Goal: Transaction & Acquisition: Purchase product/service

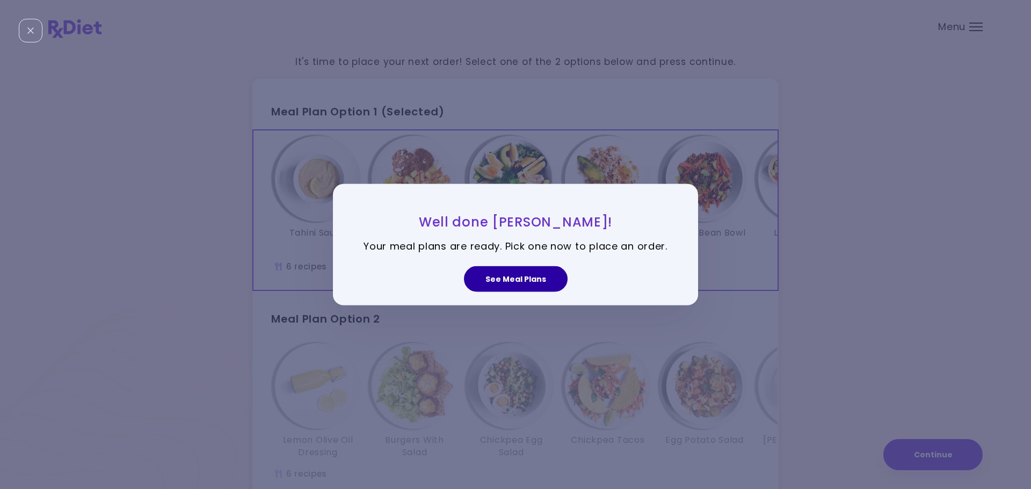
click at [522, 271] on button "See Meal Plans" at bounding box center [516, 279] width 104 height 26
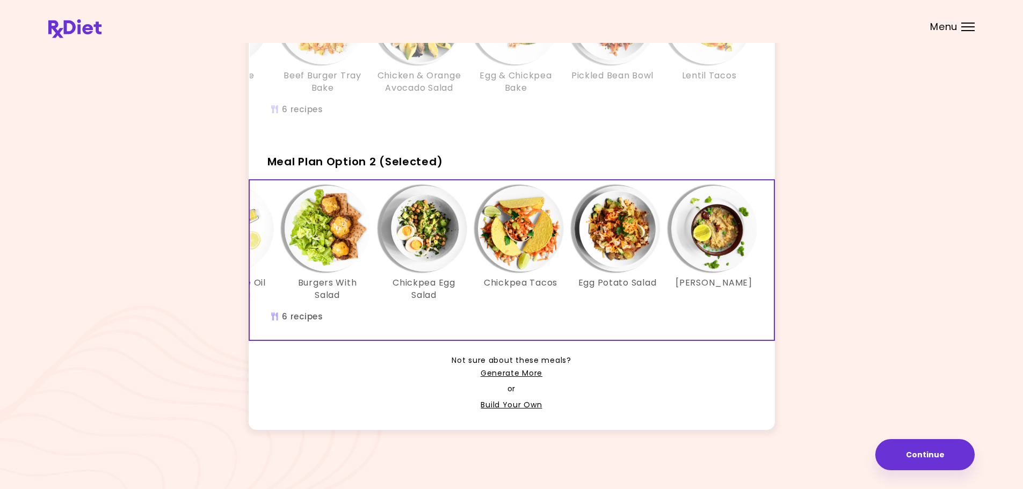
scroll to position [0, 88]
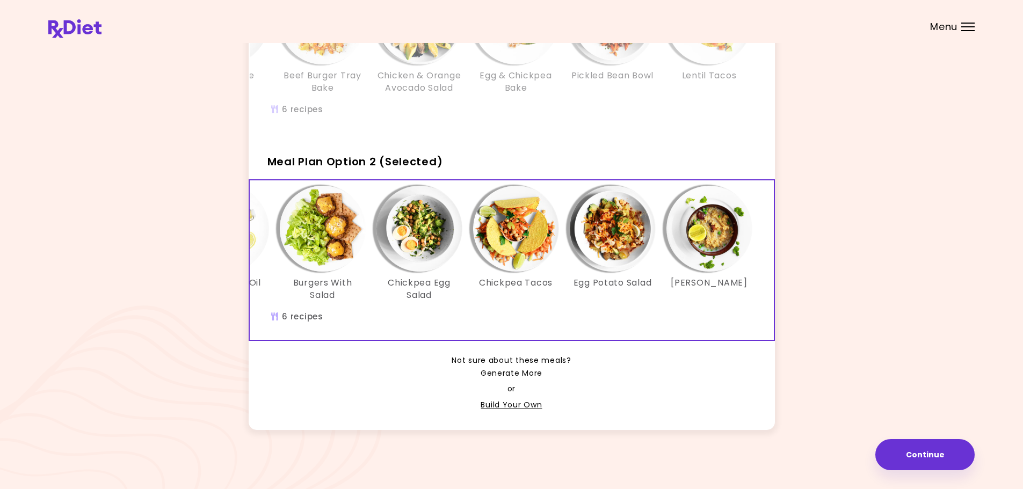
click at [489, 380] on link "Generate More" at bounding box center [512, 373] width 62 height 13
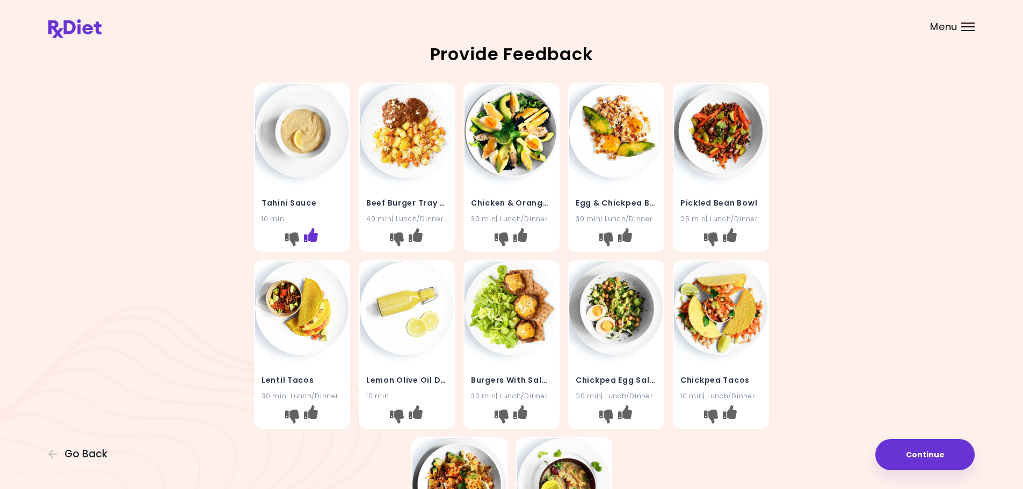
click at [315, 231] on icon "I like this recipe" at bounding box center [311, 235] width 14 height 14
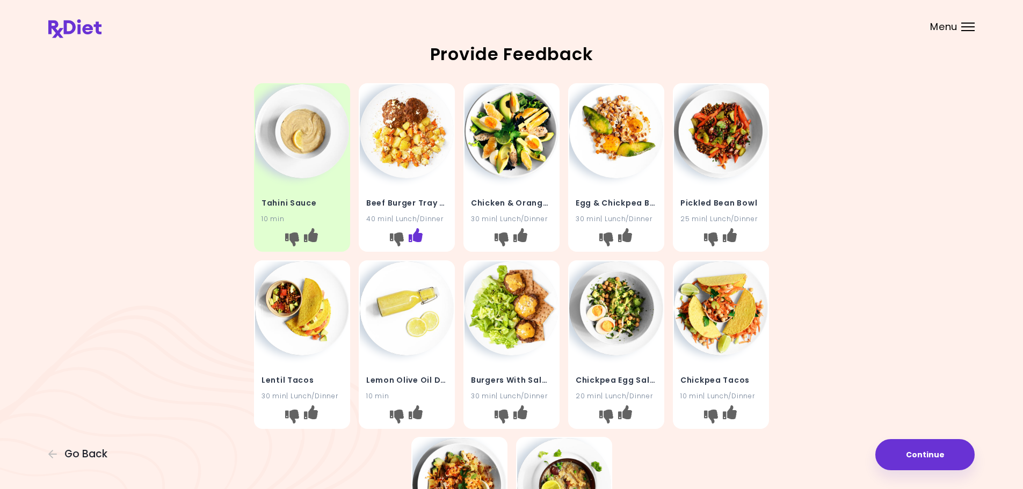
click at [411, 234] on icon "I like this recipe" at bounding box center [416, 235] width 14 height 14
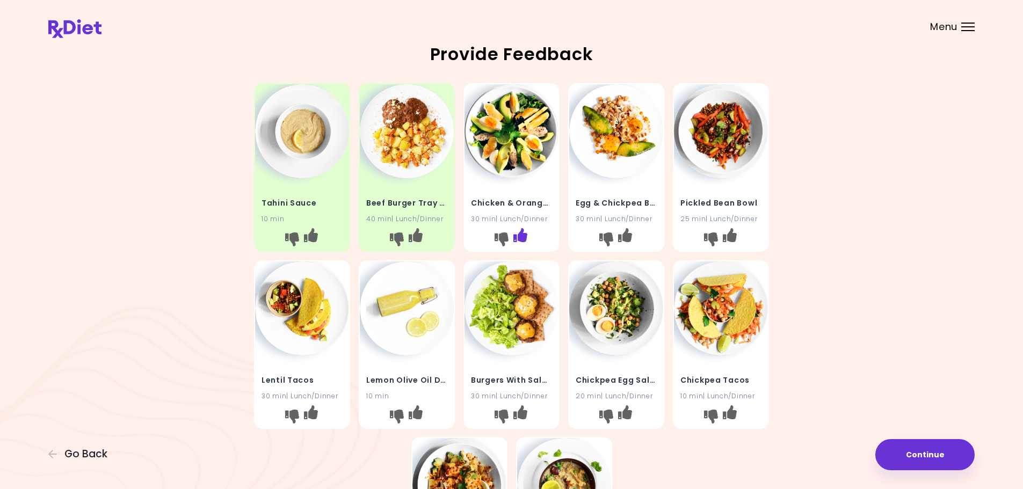
click at [524, 237] on icon "I like this recipe" at bounding box center [521, 235] width 14 height 14
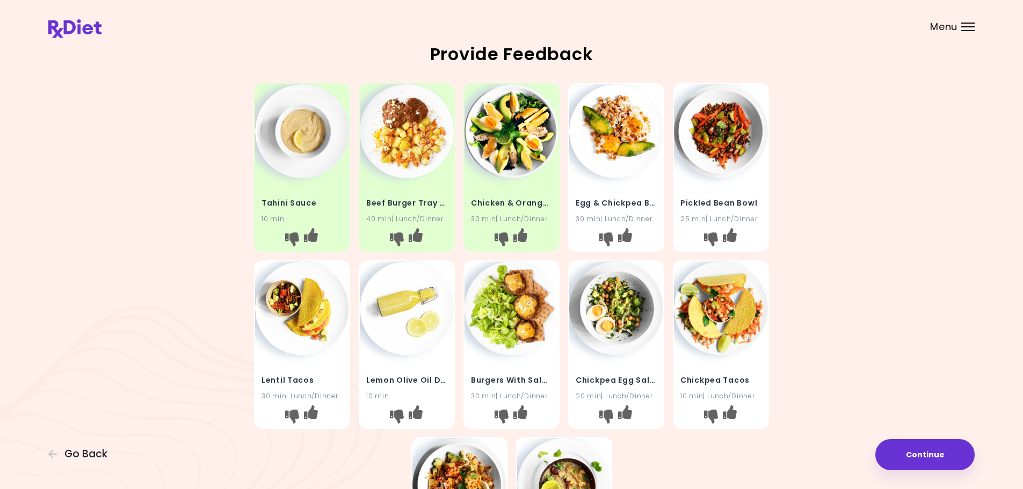
click at [604, 127] on img at bounding box center [616, 131] width 94 height 94
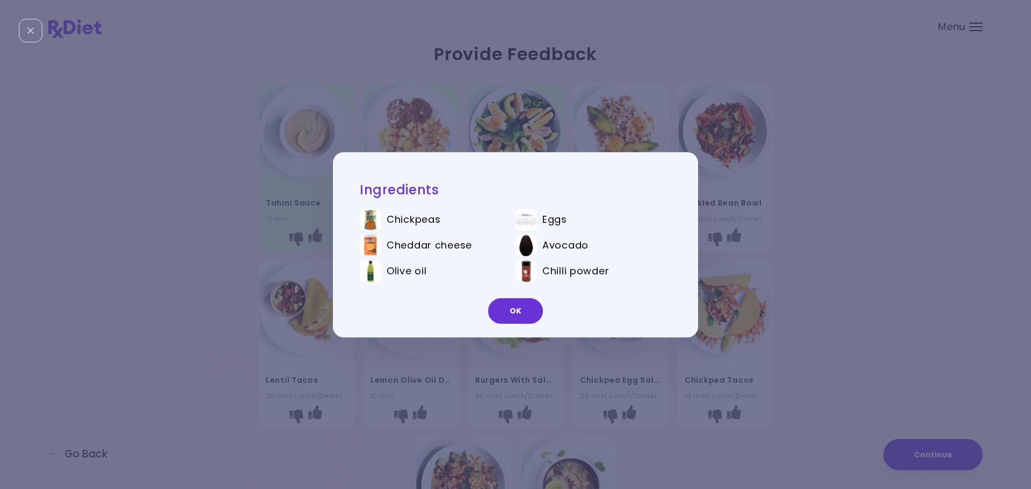
click at [934, 183] on div "Ingredients Chickpeas Eggs Cheddar cheese Avocado Olive oil Chilli powder OK" at bounding box center [515, 244] width 1031 height 489
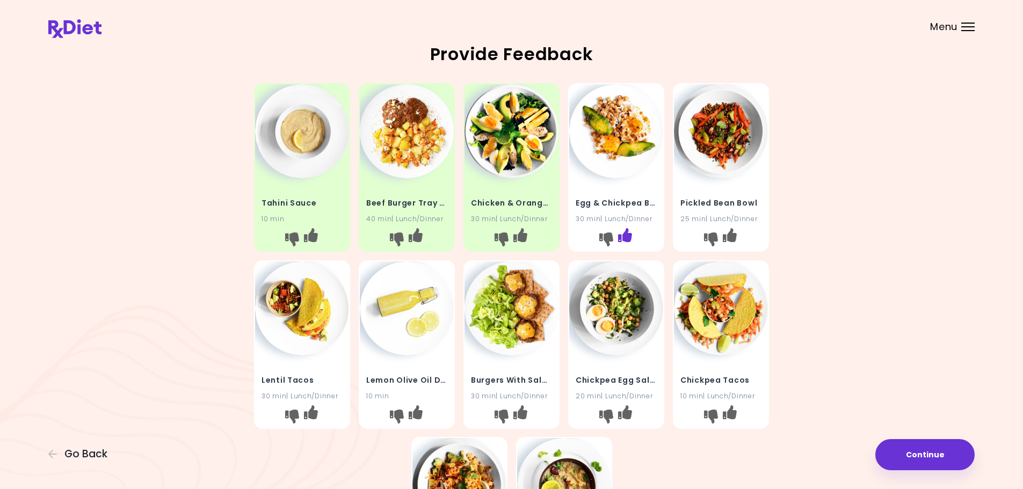
click at [625, 230] on icon "I like this recipe" at bounding box center [625, 235] width 14 height 14
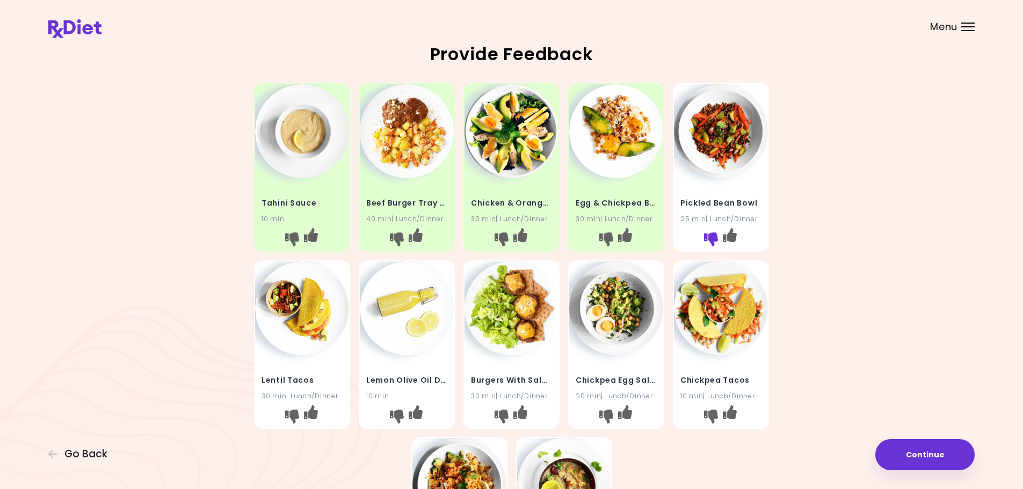
click at [710, 232] on button "I don't like this recipe" at bounding box center [711, 239] width 17 height 17
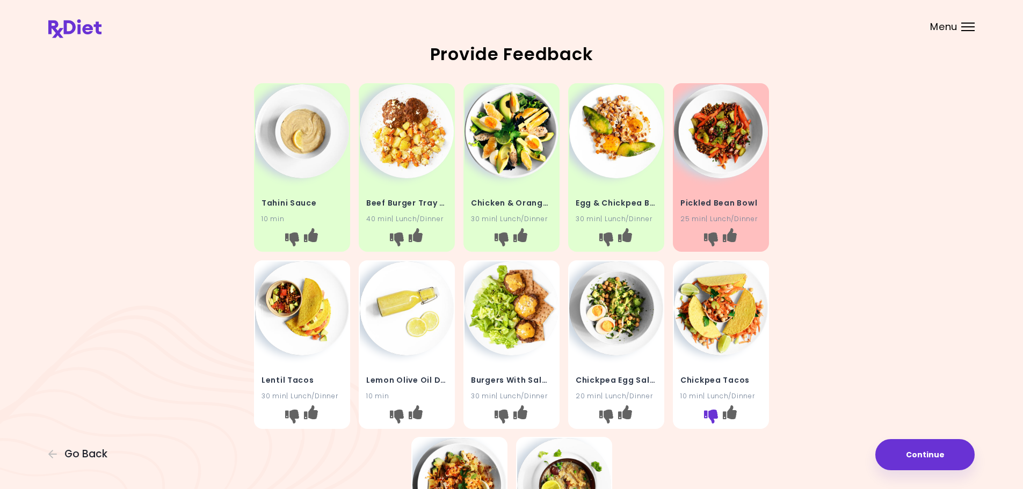
click at [711, 415] on icon "I don't like this recipe" at bounding box center [711, 416] width 14 height 14
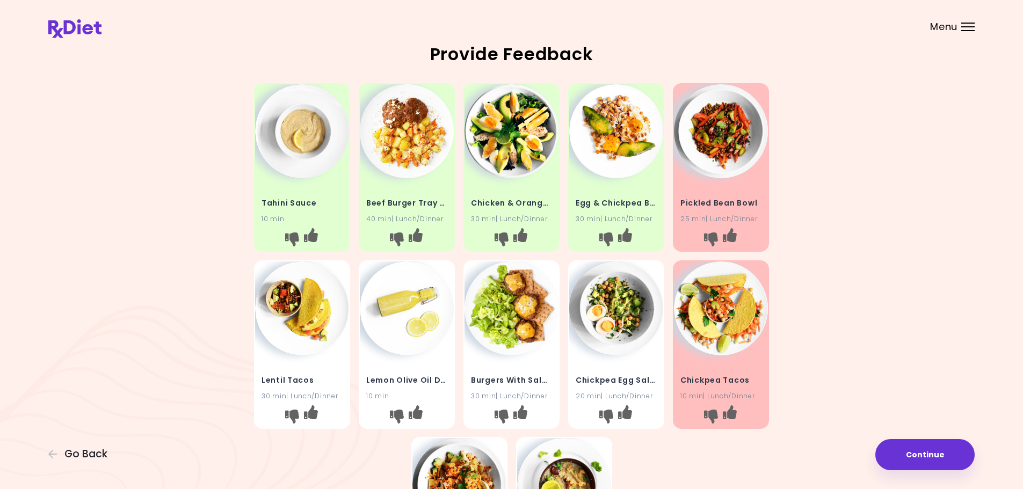
click at [602, 294] on img at bounding box center [616, 309] width 94 height 94
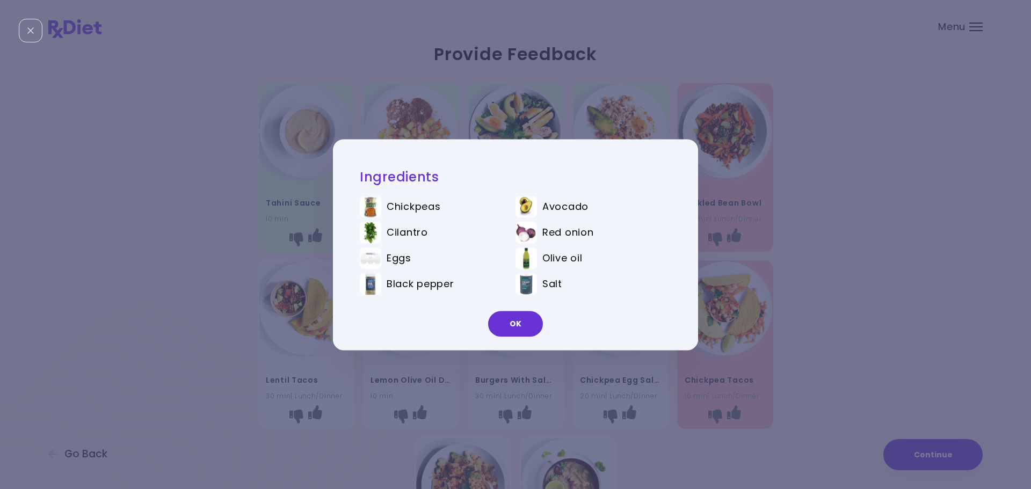
click at [953, 211] on div "Ingredients Chickpeas Avocado Cilantro Red onion Eggs Olive oil Black pepper Sa…" at bounding box center [515, 244] width 1031 height 489
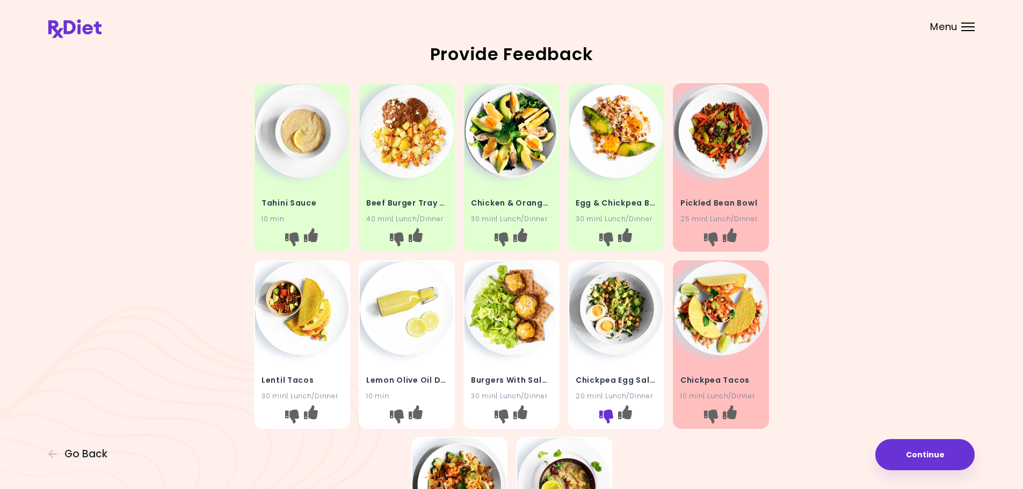
click at [608, 412] on icon "I don't like this recipe" at bounding box center [606, 416] width 14 height 14
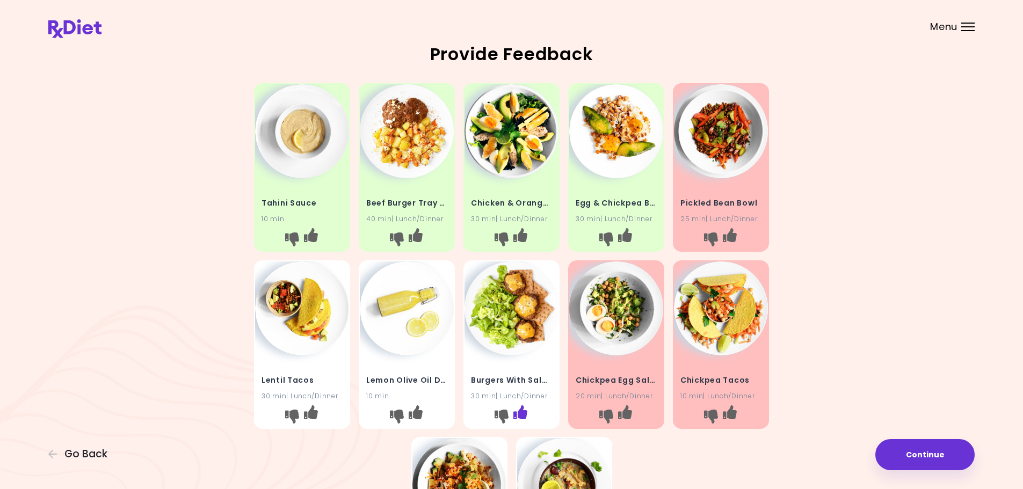
click at [521, 413] on icon "I like this recipe" at bounding box center [521, 412] width 14 height 14
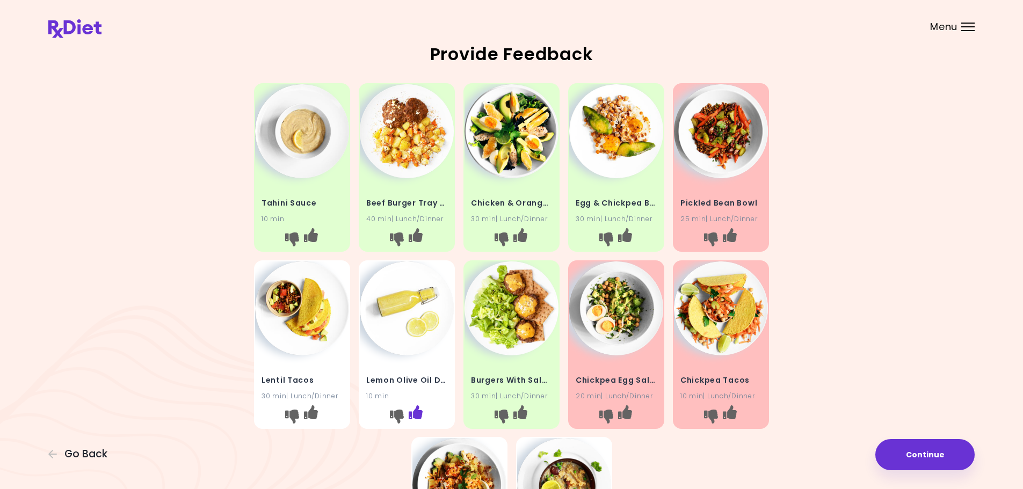
click at [421, 410] on icon "I like this recipe" at bounding box center [416, 412] width 14 height 14
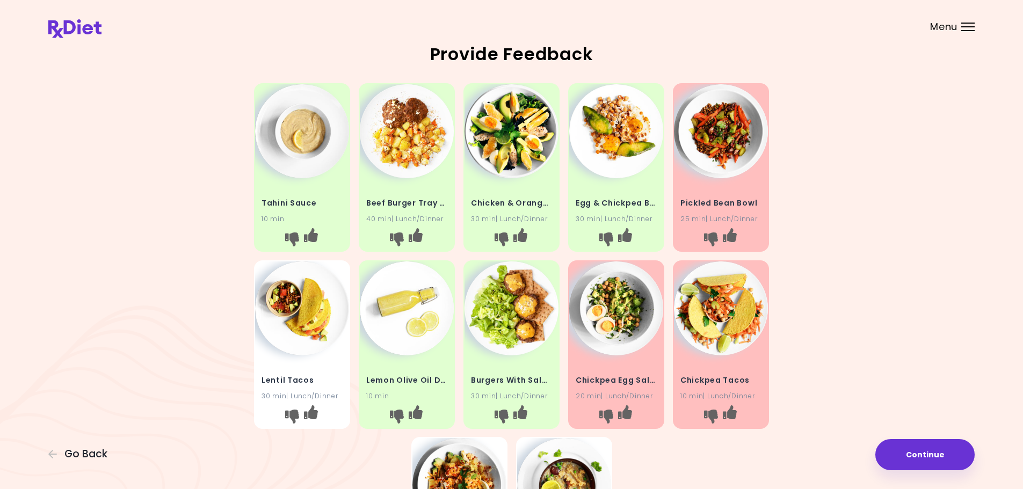
click at [307, 301] on img at bounding box center [302, 309] width 94 height 94
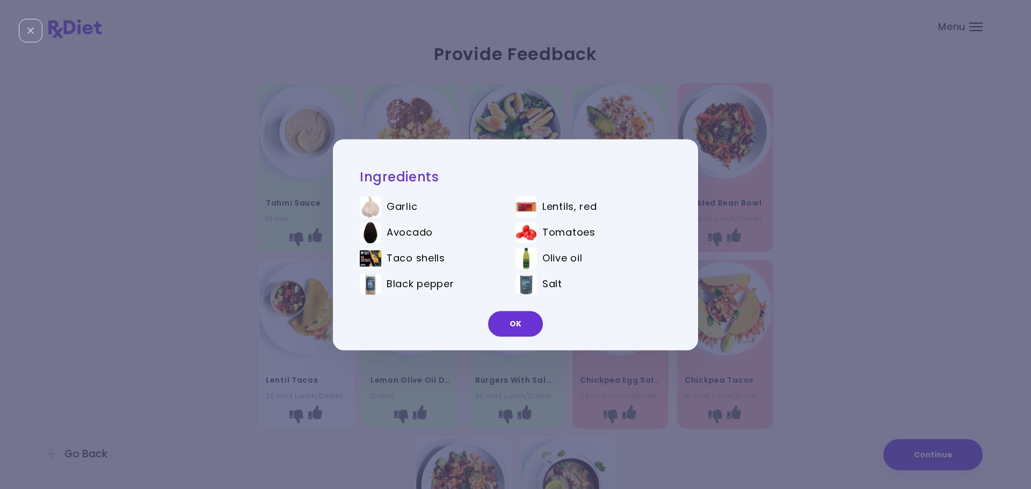
click at [902, 235] on div "Ingredients Garlic Lentils, red Avocado Tomatoes Taco shells Olive oil Black pe…" at bounding box center [515, 244] width 1031 height 489
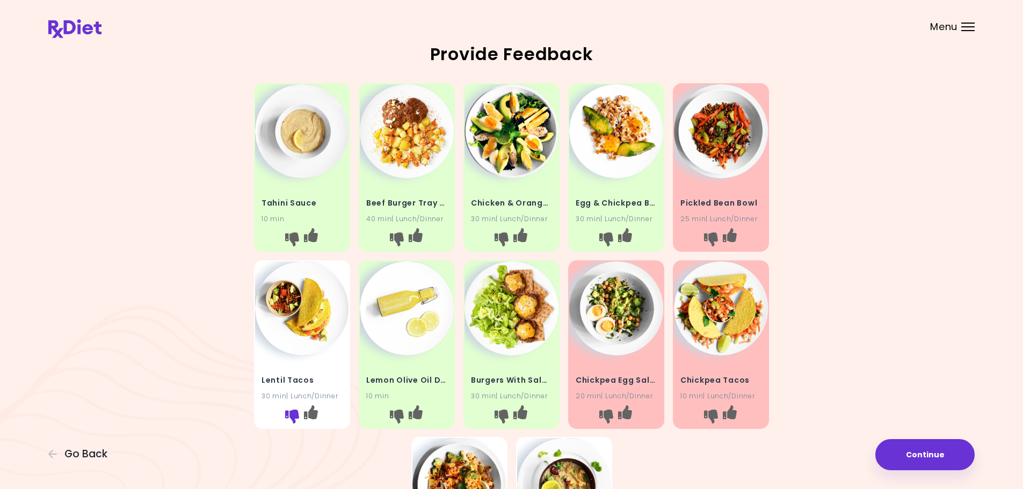
click at [290, 412] on icon "I don't like this recipe" at bounding box center [292, 416] width 14 height 14
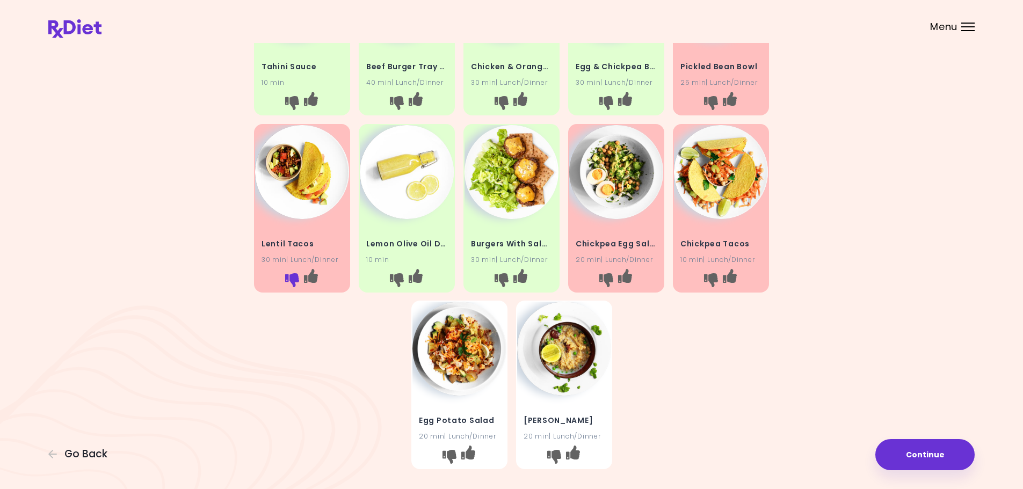
scroll to position [161, 0]
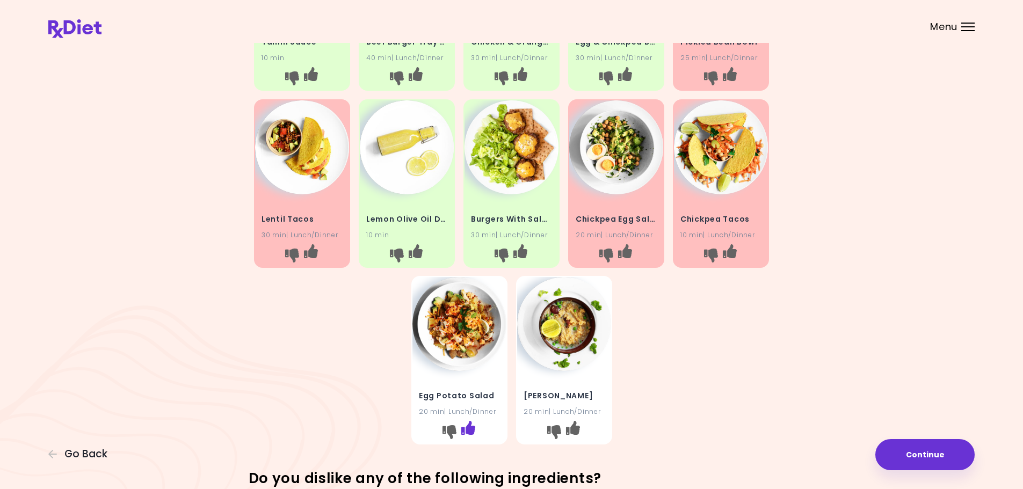
click at [466, 426] on icon "I like this recipe" at bounding box center [468, 428] width 14 height 14
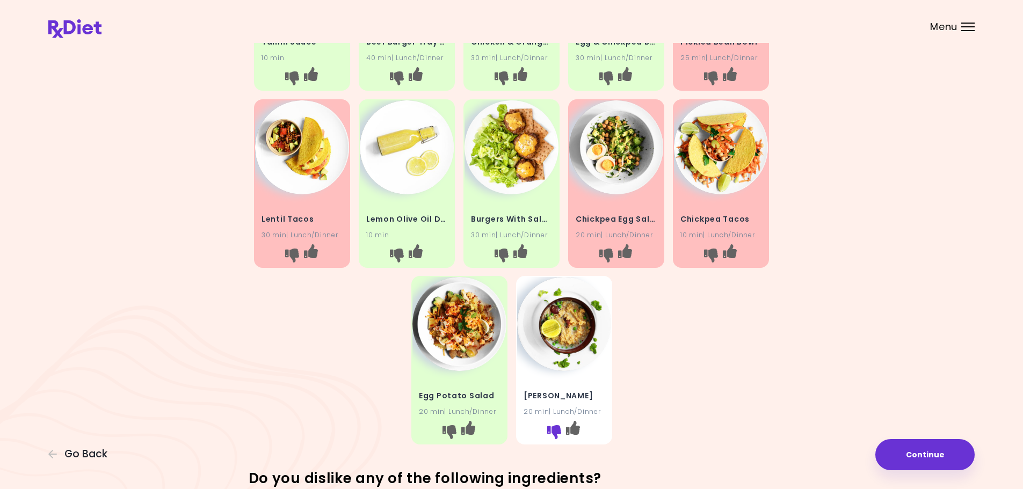
click at [550, 427] on icon "I don't like this recipe" at bounding box center [554, 432] width 14 height 14
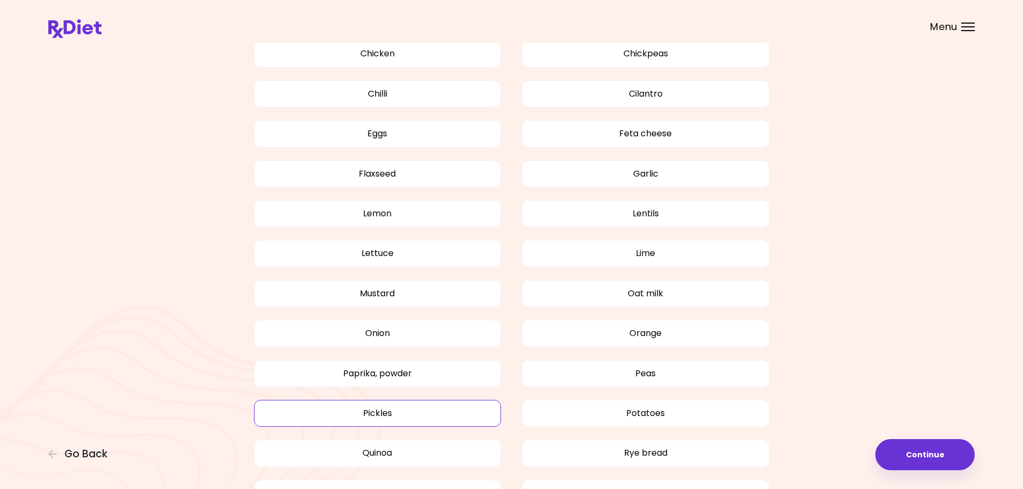
scroll to position [806, 0]
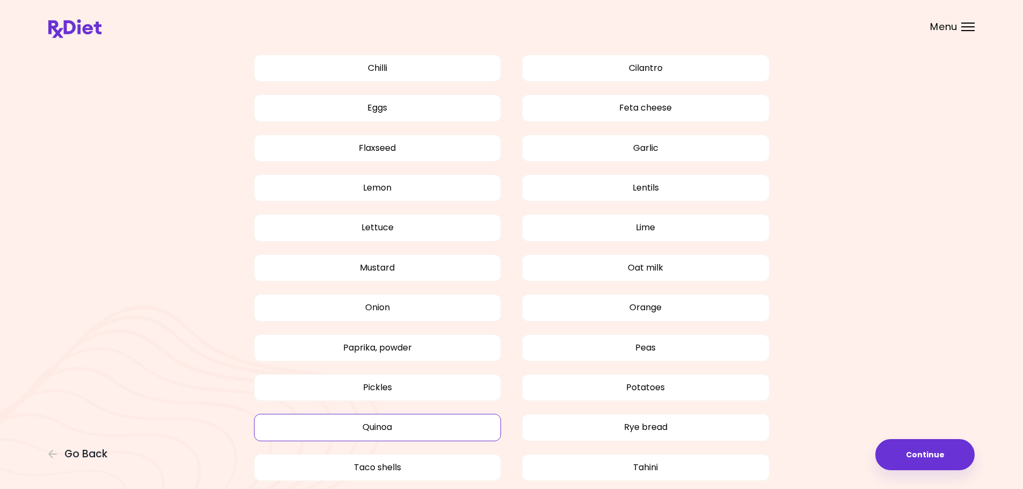
click at [446, 430] on button "Quinoa" at bounding box center [378, 427] width 248 height 27
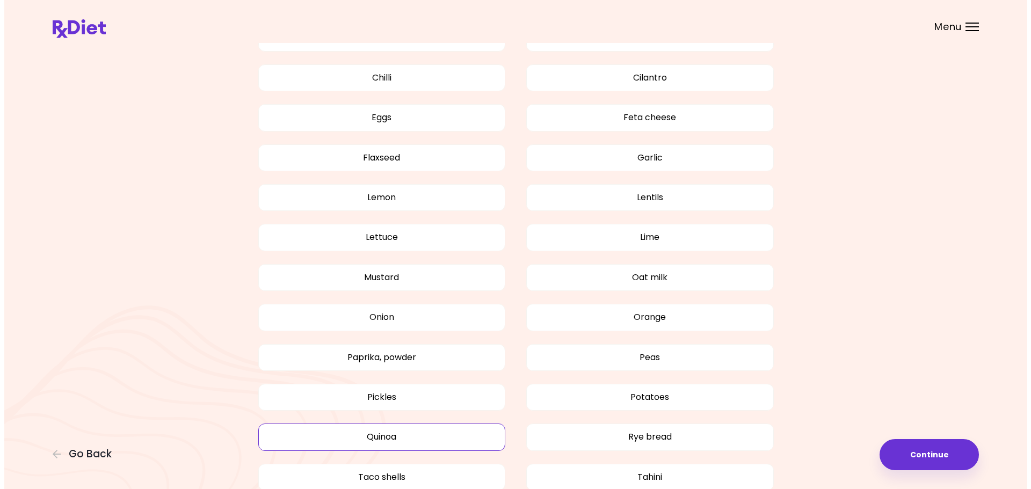
scroll to position [742, 0]
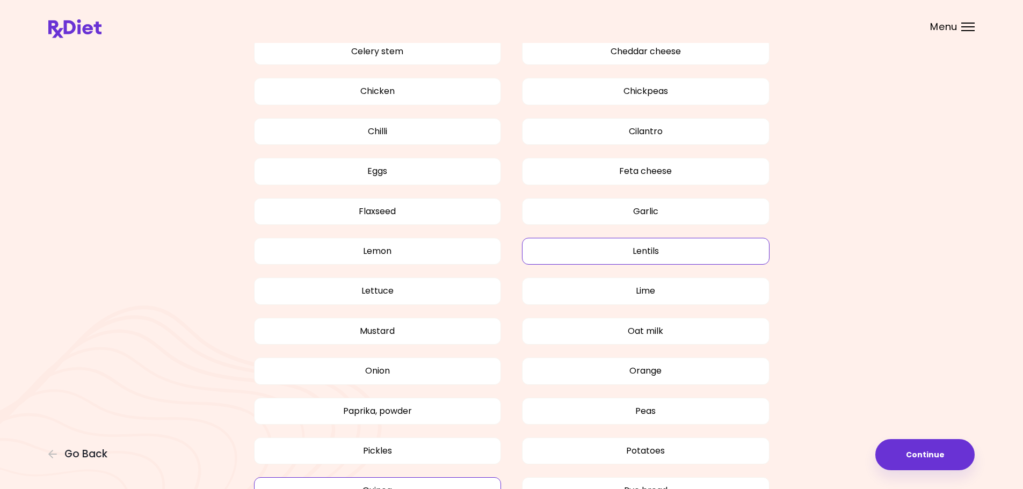
click at [589, 245] on button "Lentils" at bounding box center [646, 251] width 248 height 27
click at [588, 82] on button "Chickpeas" at bounding box center [646, 91] width 248 height 27
click at [934, 457] on button "Continue" at bounding box center [925, 454] width 99 height 31
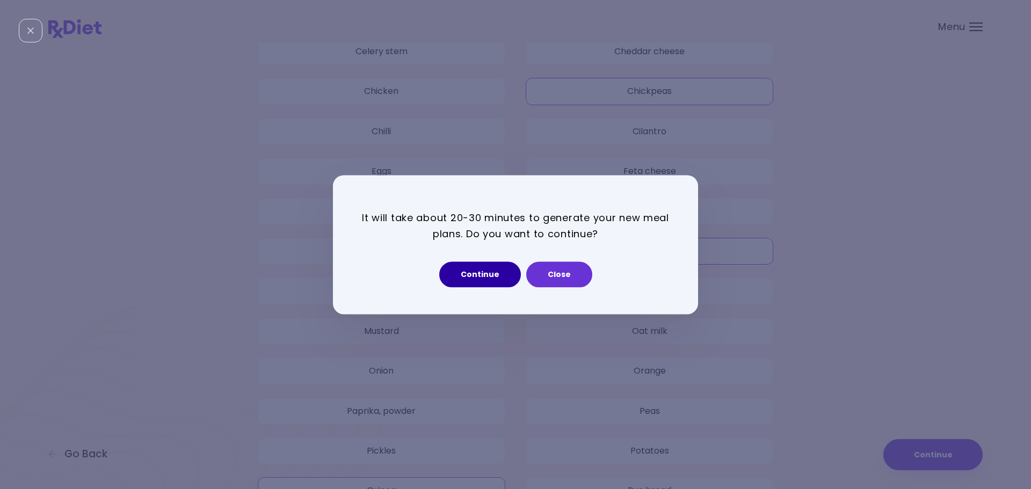
click at [473, 274] on button "Continue" at bounding box center [480, 275] width 82 height 26
select select "*"
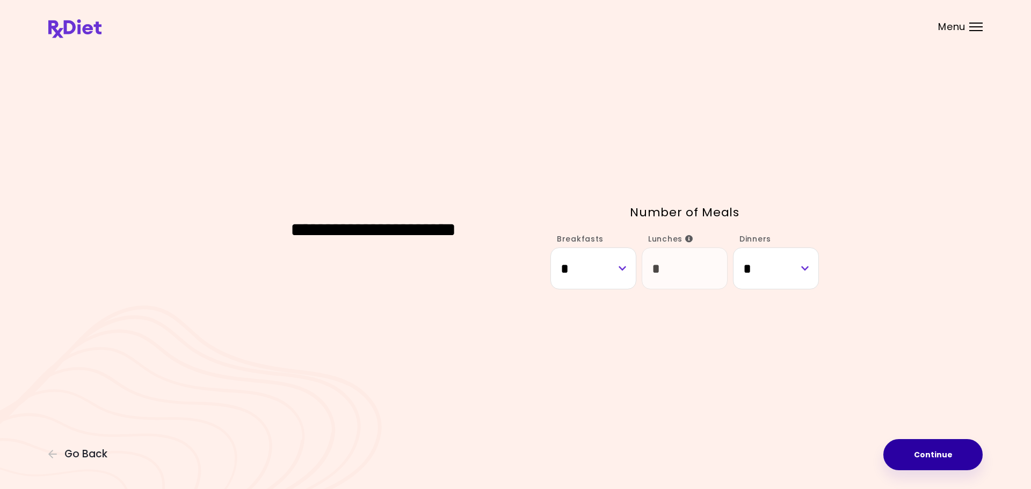
click at [938, 463] on button "Continue" at bounding box center [933, 454] width 99 height 31
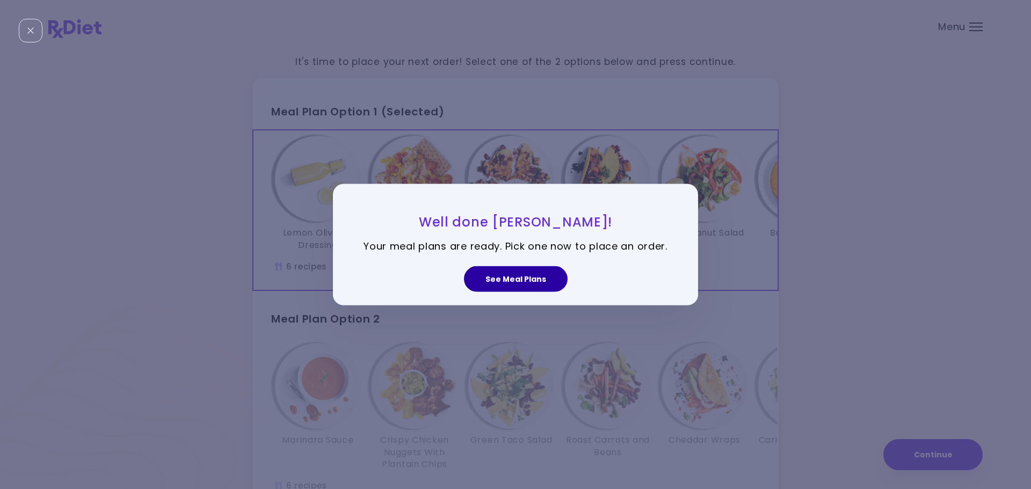
click at [523, 278] on button "See Meal Plans" at bounding box center [516, 279] width 104 height 26
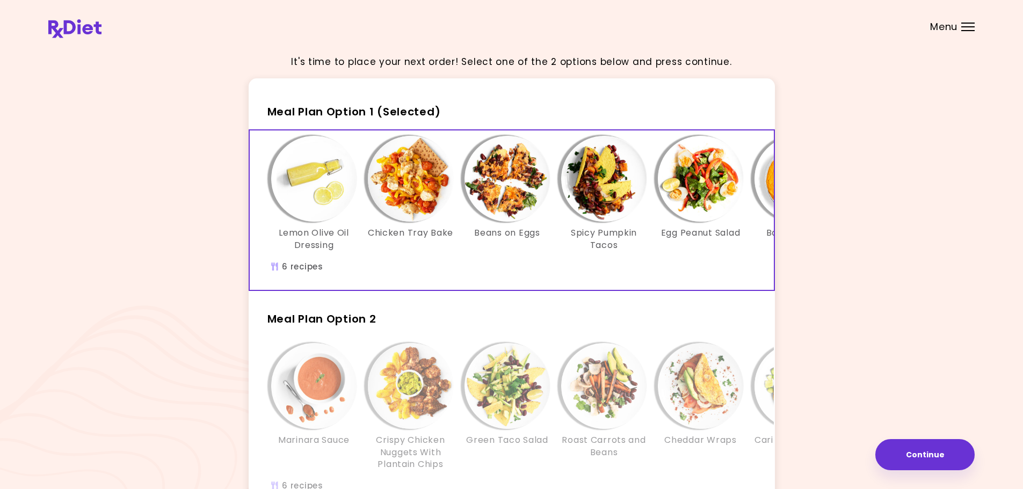
scroll to position [0, 88]
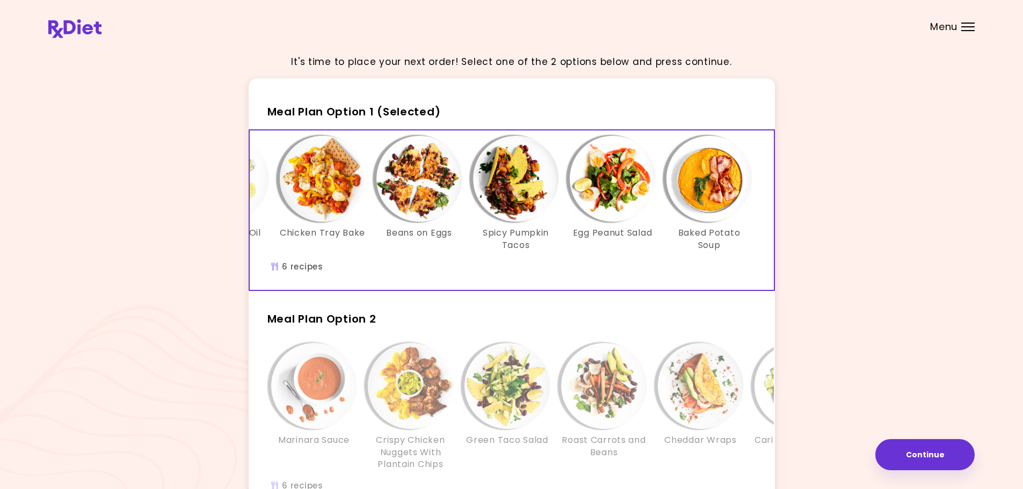
click at [710, 176] on img "Info - Baked Potato Soup - Meal Plan Option 1 (Selected)" at bounding box center [710, 179] width 86 height 86
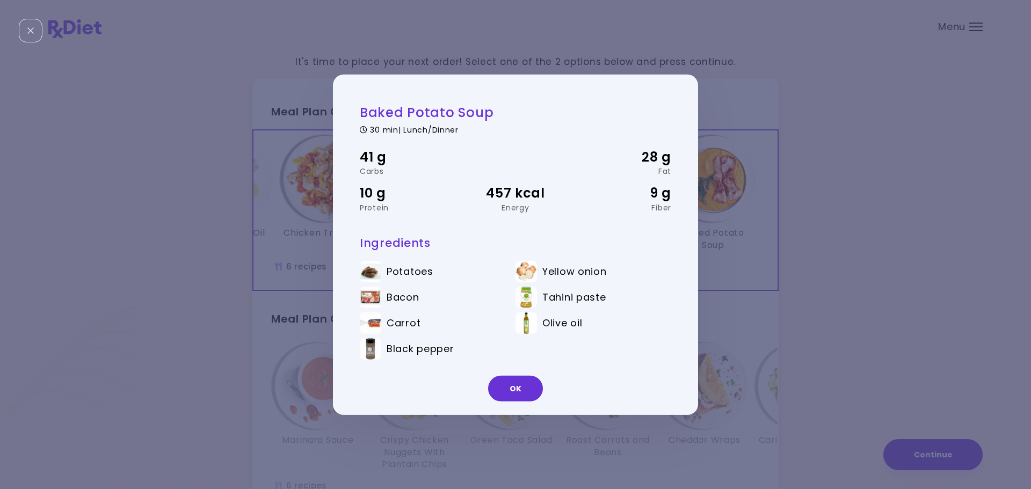
click at [916, 231] on div "Baked Potato Soup 30 min | Lunch/Dinner 41 g Carbs 28 g Fat 10 g Protein 457 kc…" at bounding box center [515, 244] width 1031 height 489
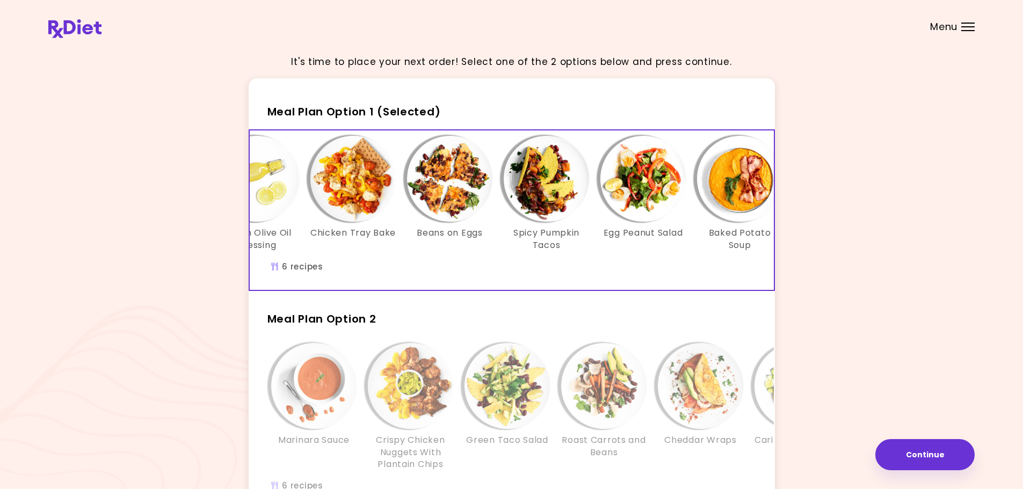
scroll to position [0, 0]
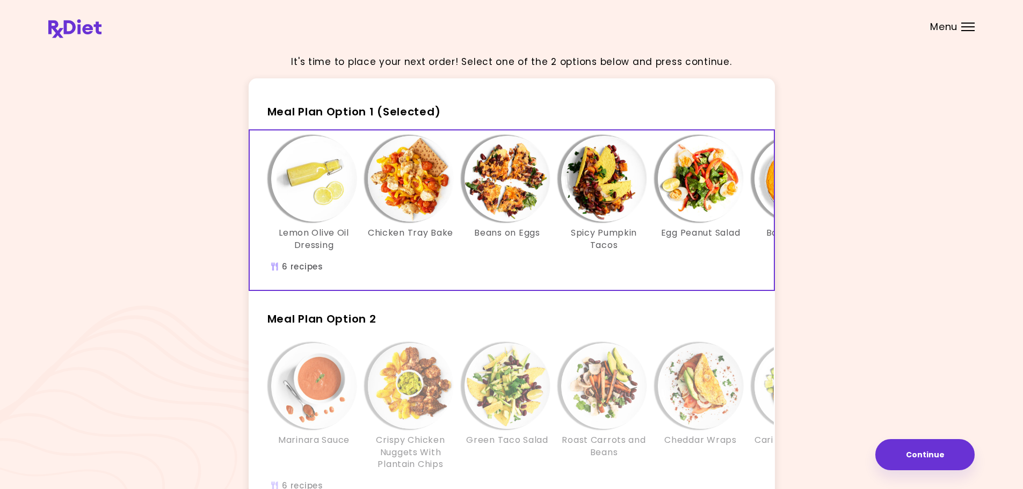
click at [510, 153] on img "Info - Beans on Eggs - Meal Plan Option 1 (Selected)" at bounding box center [508, 179] width 86 height 86
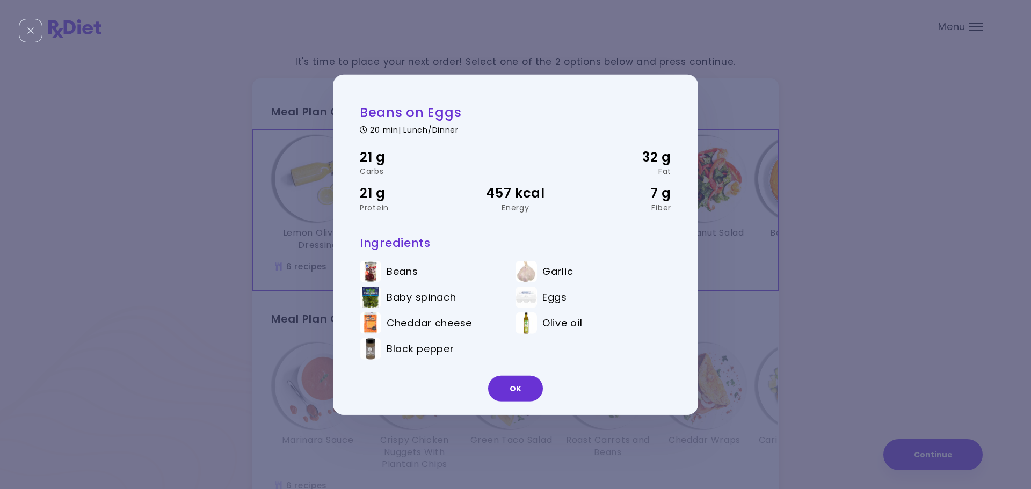
click at [900, 147] on div "Beans on Eggs 20 min | Lunch/Dinner 21 g Carbs 32 g Fat 21 g Protein 457 kcal E…" at bounding box center [515, 244] width 1031 height 489
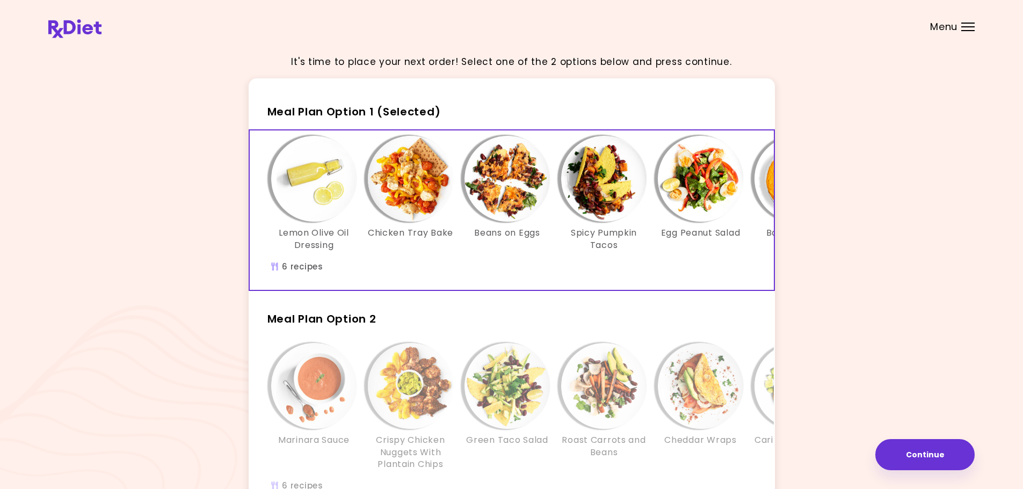
click at [599, 184] on img "Info - Spicy Pumpkin Tacos - Meal Plan Option 1 (Selected)" at bounding box center [604, 179] width 86 height 86
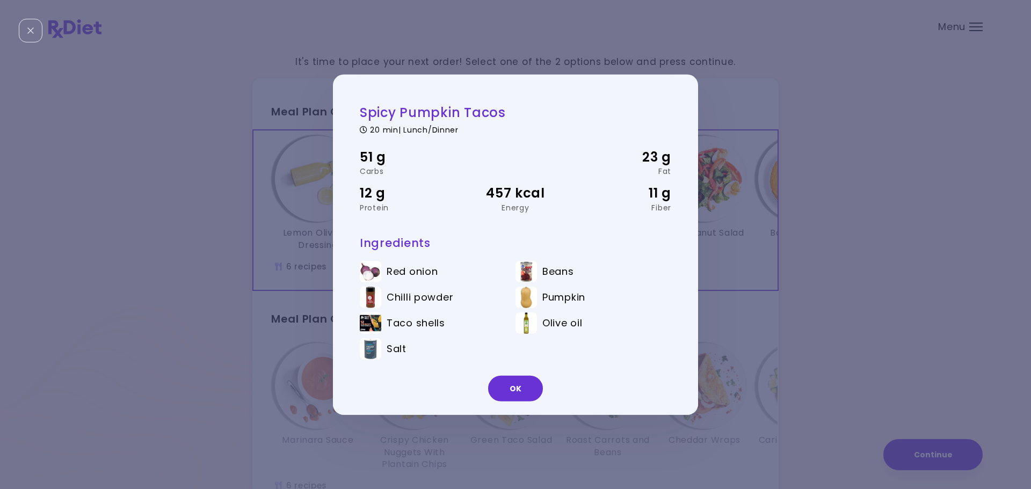
click at [913, 178] on div "Spicy Pumpkin Tacos 20 min | Lunch/Dinner 51 g Carbs 23 g Fat 12 g Protein 457 …" at bounding box center [515, 244] width 1031 height 489
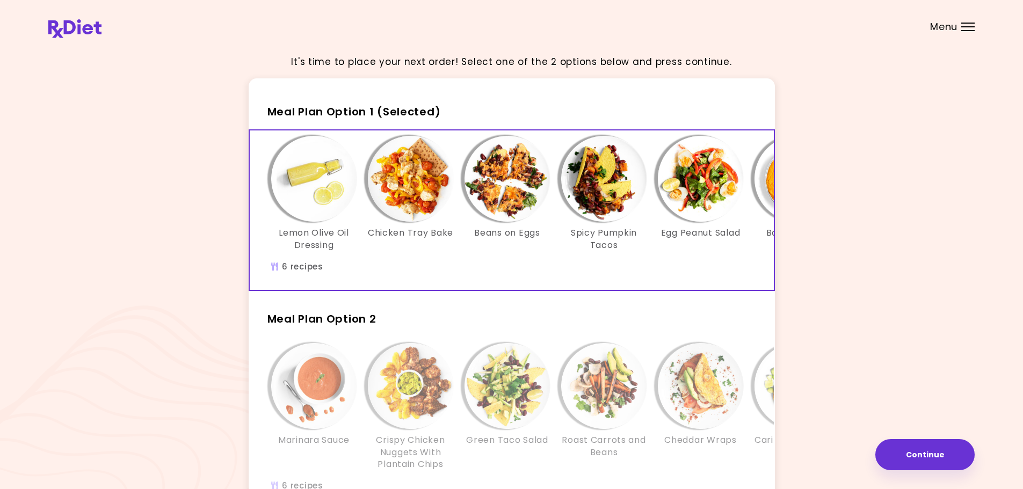
click at [690, 180] on img "Info - Egg Peanut Salad - Meal Plan Option 1 (Selected)" at bounding box center [701, 179] width 86 height 86
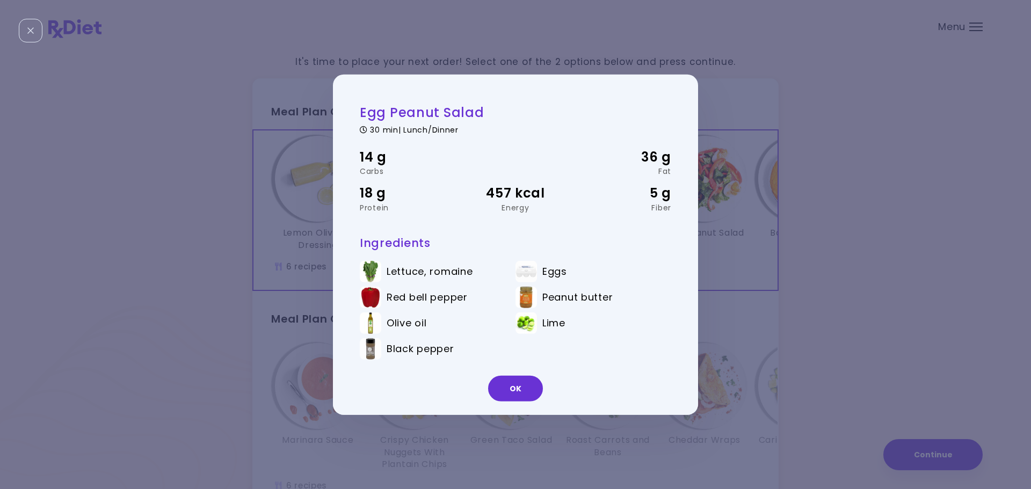
click at [954, 146] on div "Egg Peanut Salad 30 min | Lunch/Dinner 14 g Carbs 36 g Fat 18 g Protein 457 kca…" at bounding box center [515, 244] width 1031 height 489
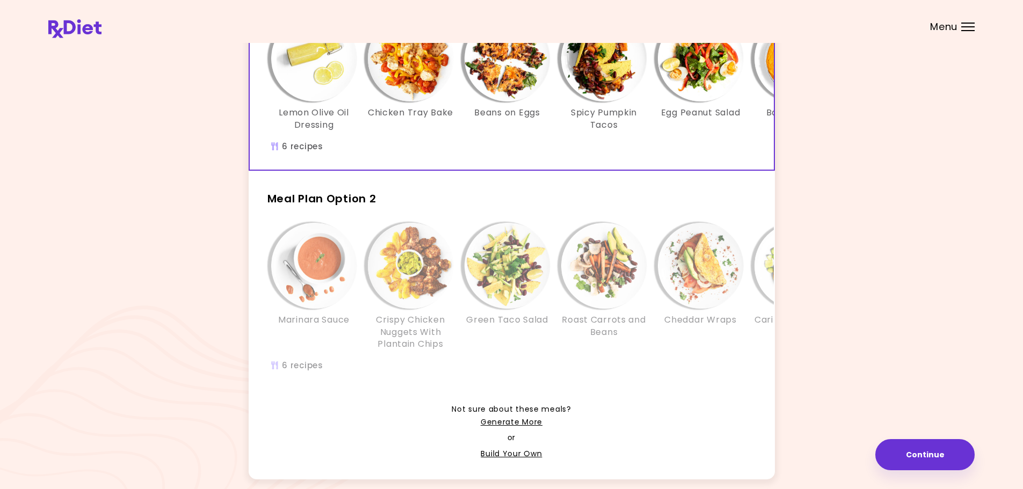
scroll to position [161, 0]
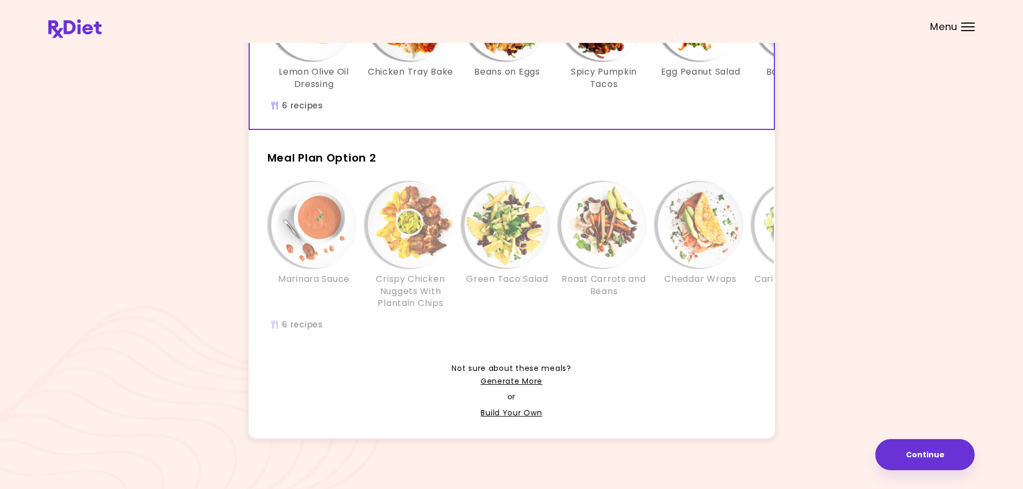
click at [403, 230] on img "Info - Crispy Chicken Nuggets With Plantain Chips - Meal Plan Option 2" at bounding box center [411, 225] width 86 height 86
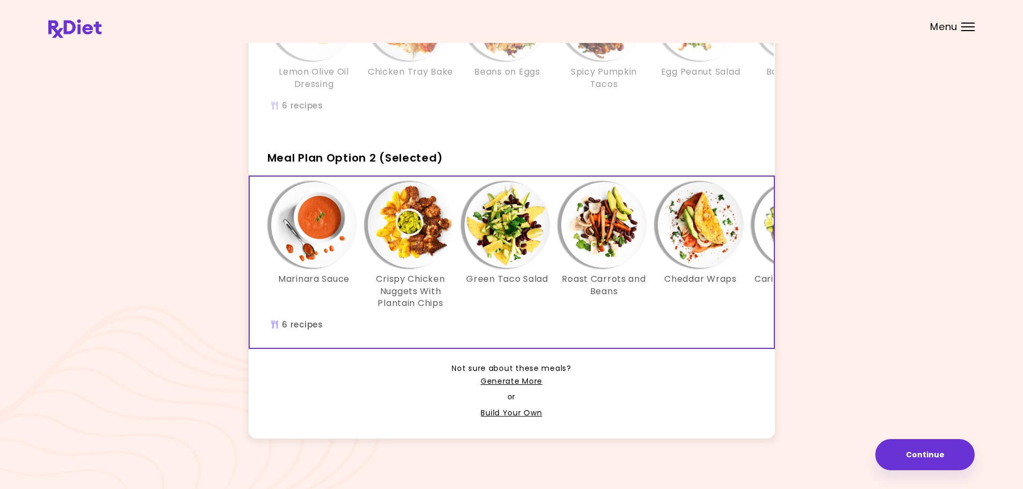
click at [403, 230] on img "Info - Crispy Chicken Nuggets With Plantain Chips - Meal Plan Option 2 (Selecte…" at bounding box center [411, 225] width 86 height 86
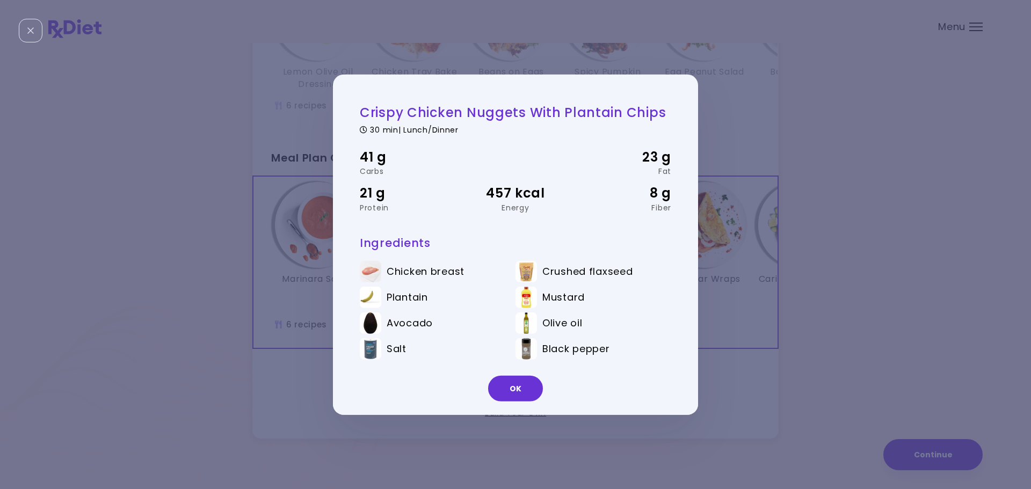
click at [932, 231] on div "Crispy Chicken Nuggets With Plantain Chips 30 min | Lunch/Dinner 41 g Carbs 23 …" at bounding box center [515, 244] width 1031 height 489
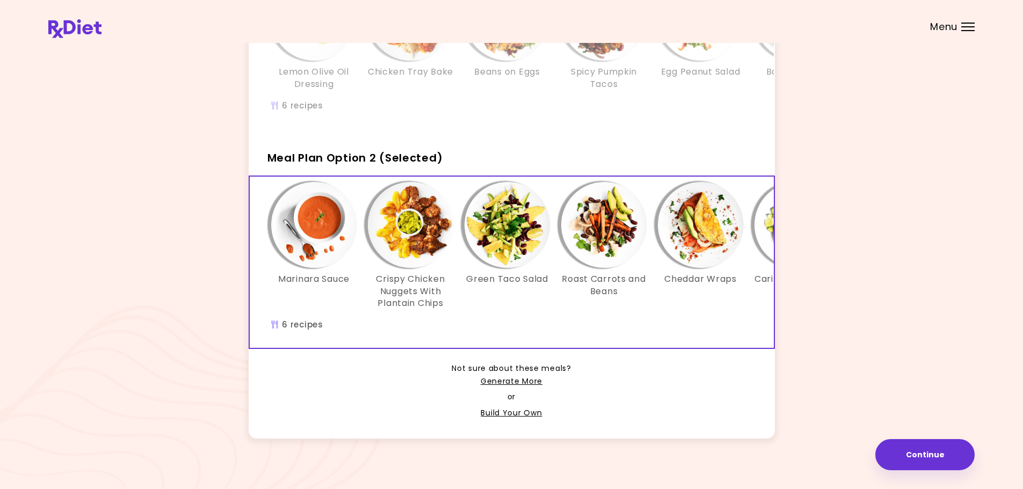
click at [504, 239] on img "Info - Green Taco Salad - Meal Plan Option 2 (Selected)" at bounding box center [508, 225] width 86 height 86
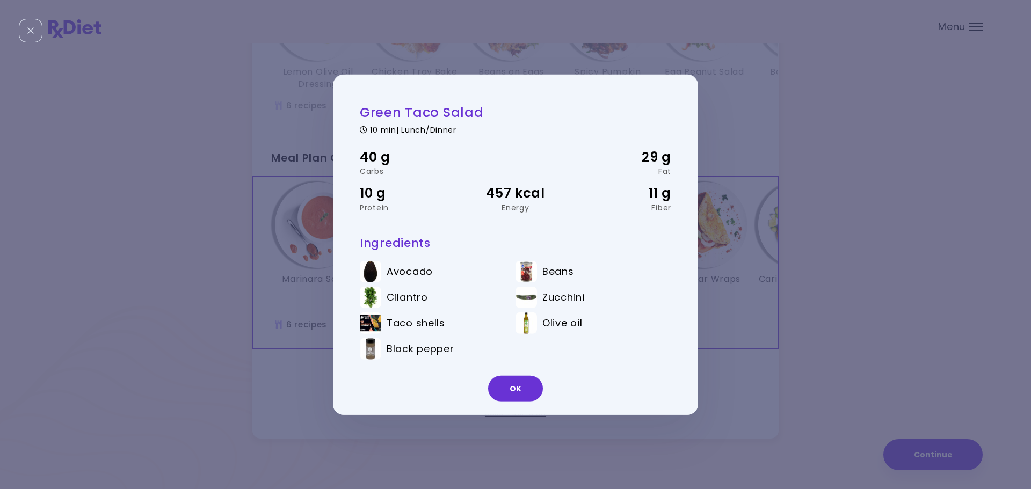
click at [895, 230] on div "Green Taco Salad 10 min | Lunch/Dinner 40 g Carbs 29 g Fat 10 g Protein 457 kca…" at bounding box center [515, 244] width 1031 height 489
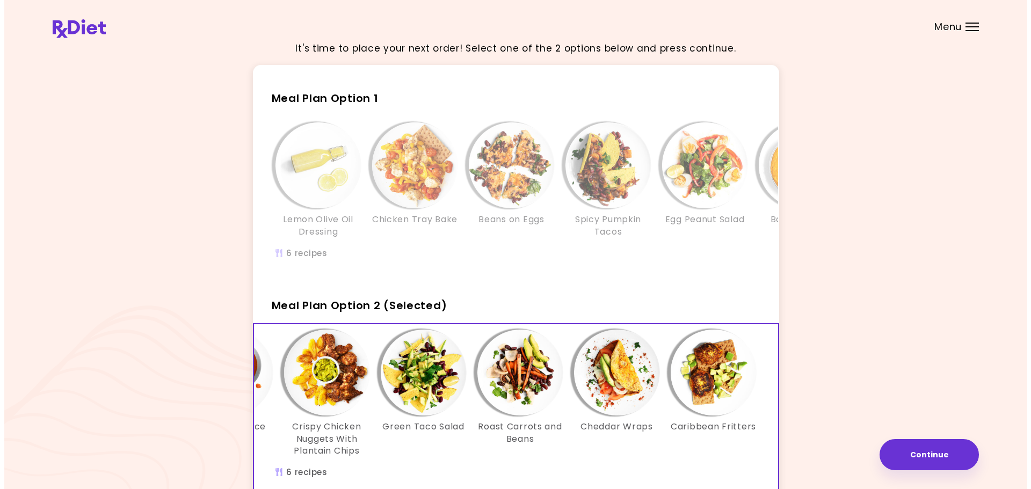
scroll to position [0, 0]
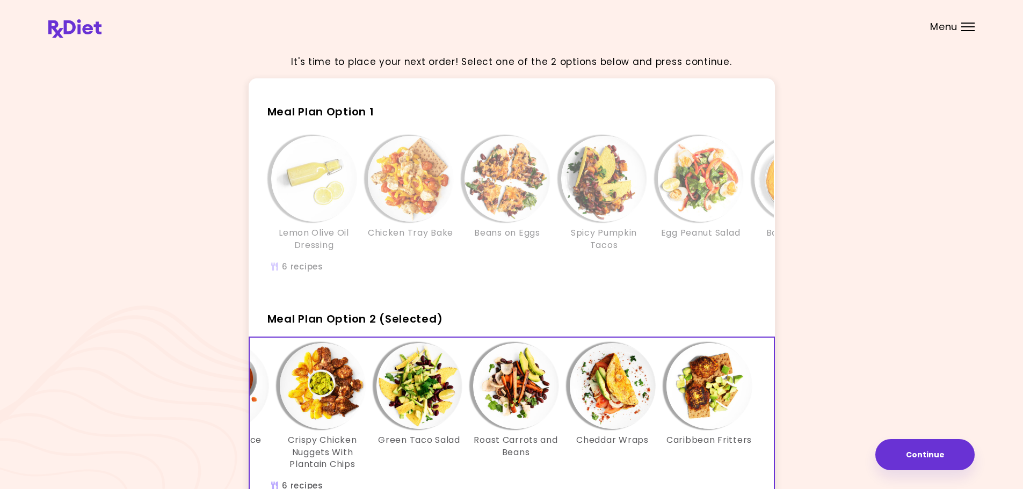
click at [620, 242] on h3 "Spicy Pumpkin Tacos" at bounding box center [604, 239] width 86 height 24
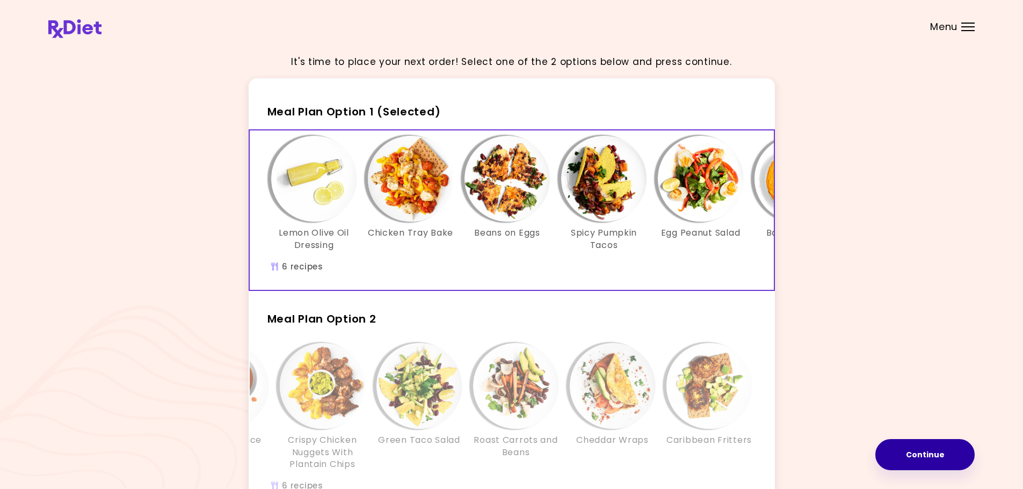
click at [928, 453] on button "Continue" at bounding box center [925, 454] width 99 height 31
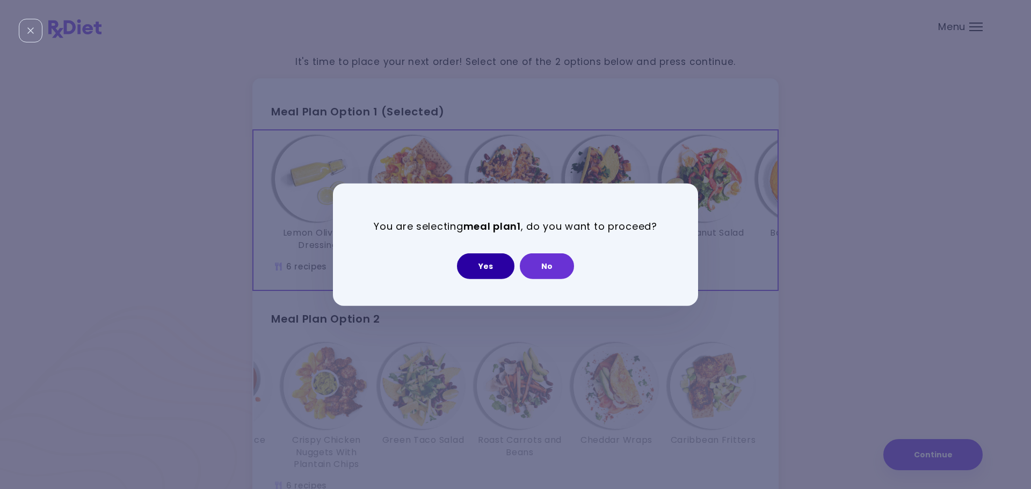
click at [475, 265] on button "Yes" at bounding box center [485, 267] width 57 height 26
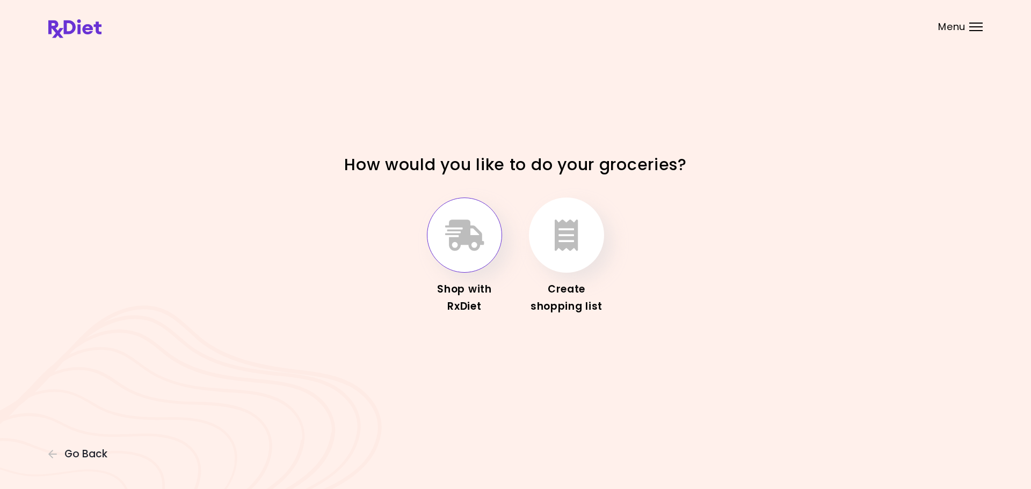
click at [463, 243] on icon "button" at bounding box center [464, 235] width 39 height 31
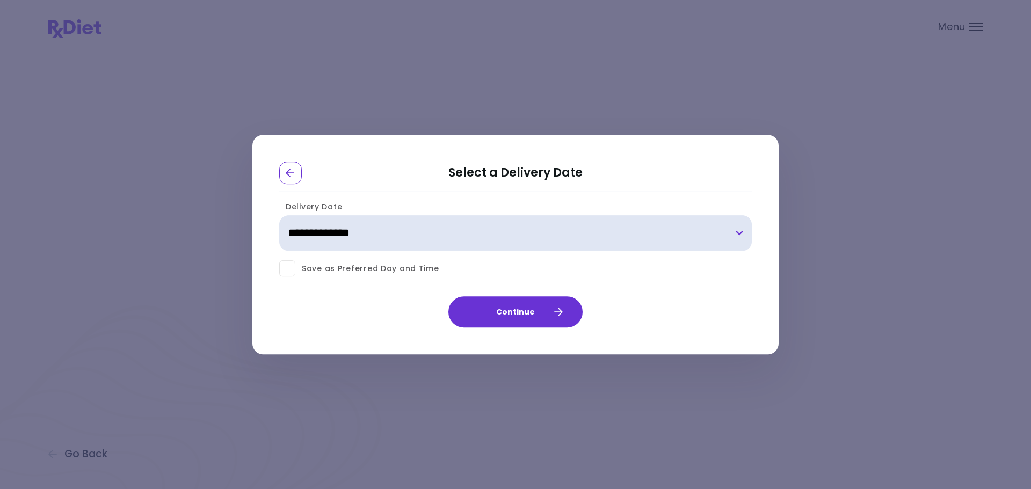
click at [463, 243] on select "**********" at bounding box center [515, 233] width 473 height 35
select select "**********"
click at [279, 216] on select "**********" at bounding box center [515, 233] width 473 height 35
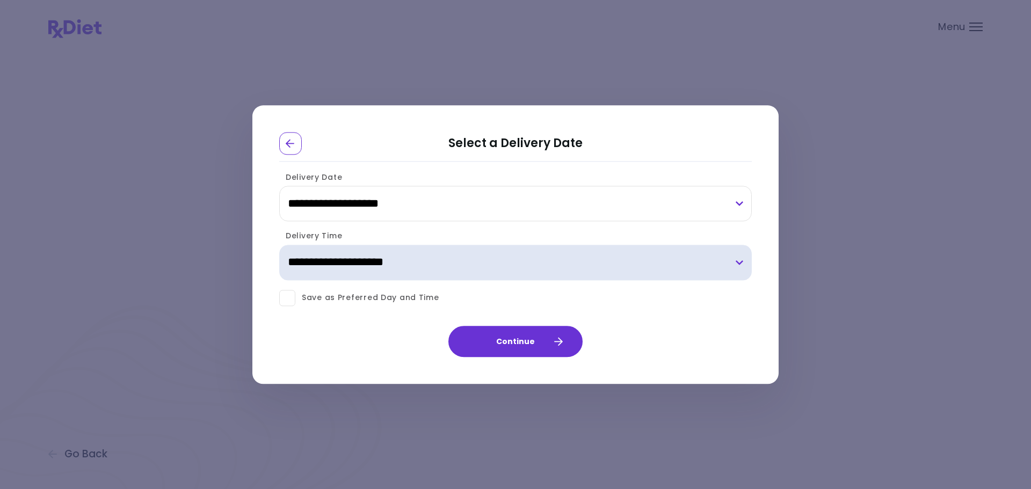
click at [534, 259] on select "**********" at bounding box center [515, 262] width 473 height 35
select select "*"
click at [279, 245] on select "**********" at bounding box center [515, 262] width 473 height 35
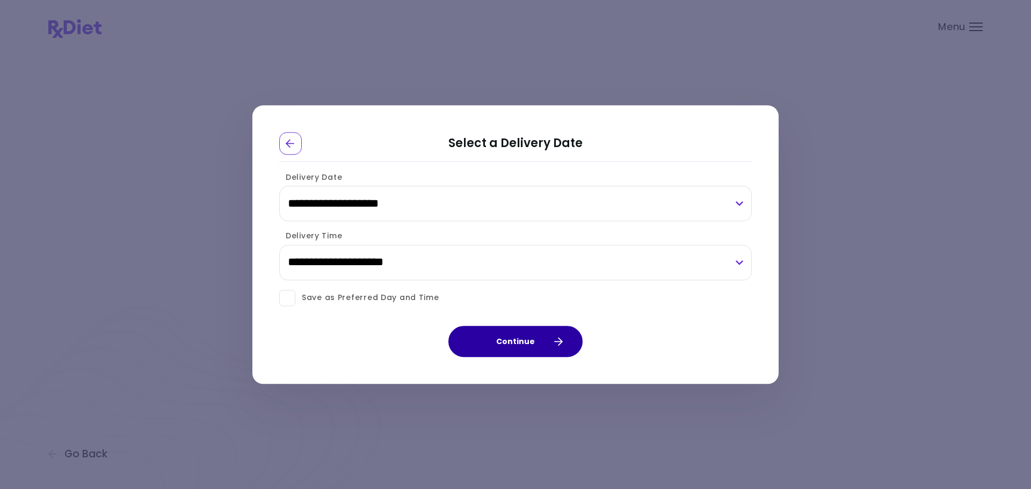
click at [506, 342] on button "Continue" at bounding box center [516, 341] width 134 height 31
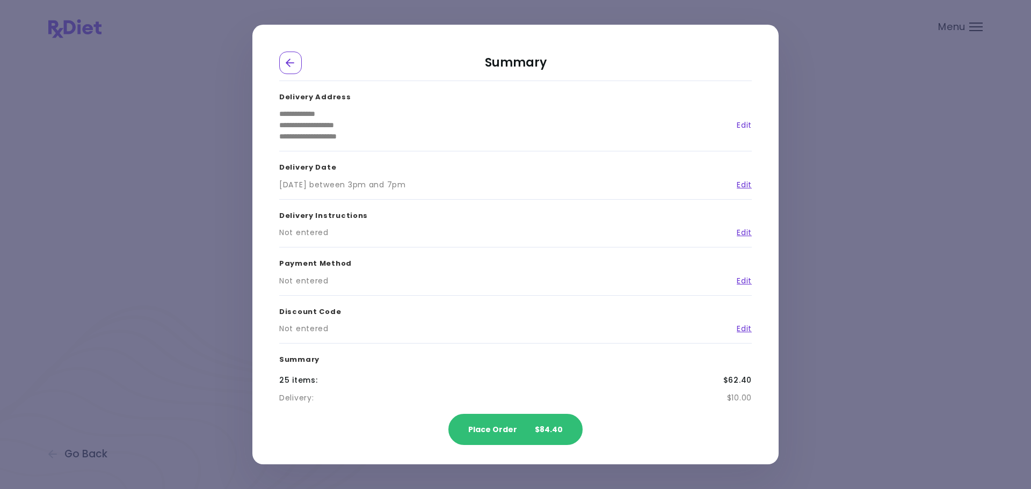
click at [740, 124] on link "Edit" at bounding box center [740, 125] width 23 height 11
select select "**"
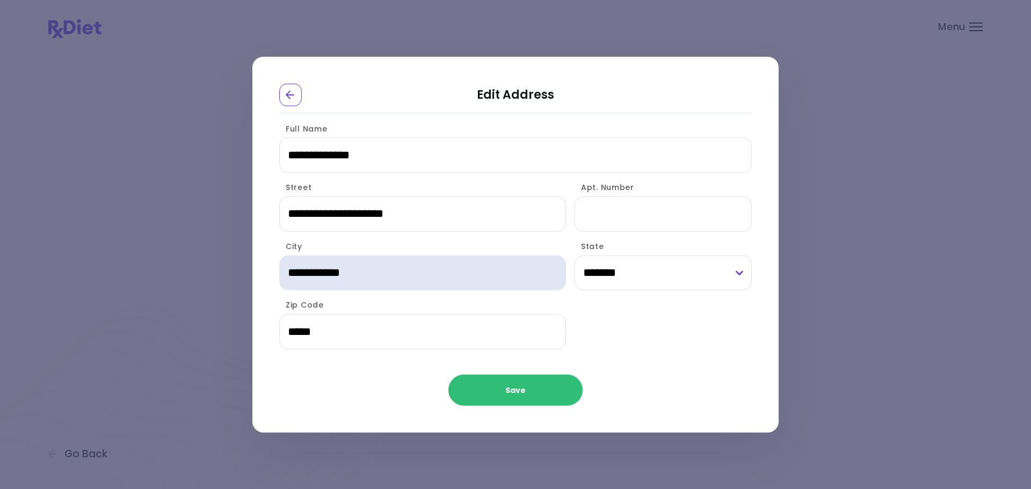
drag, startPoint x: 387, startPoint y: 279, endPoint x: 278, endPoint y: 279, distance: 109.6
click at [278, 279] on div "**********" at bounding box center [510, 241] width 516 height 256
type input "**********"
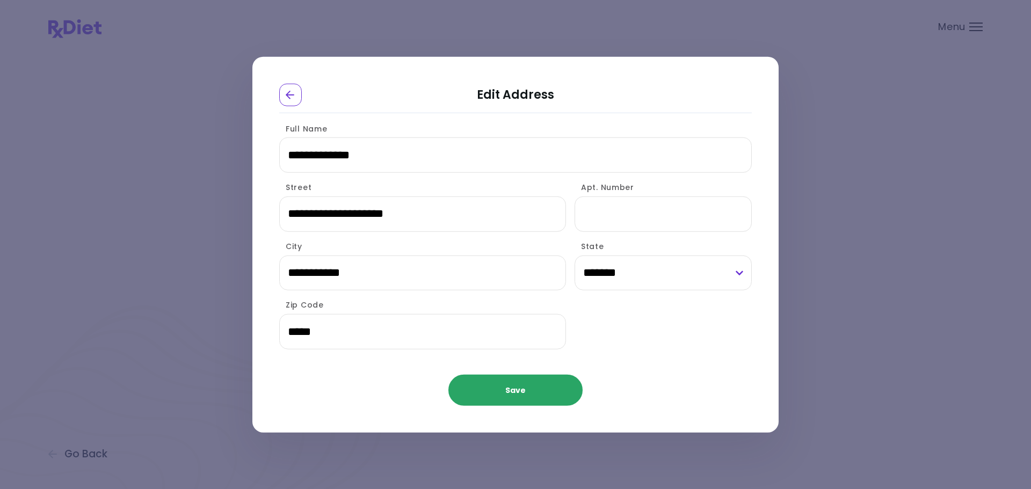
click at [494, 391] on button "Save" at bounding box center [516, 390] width 134 height 31
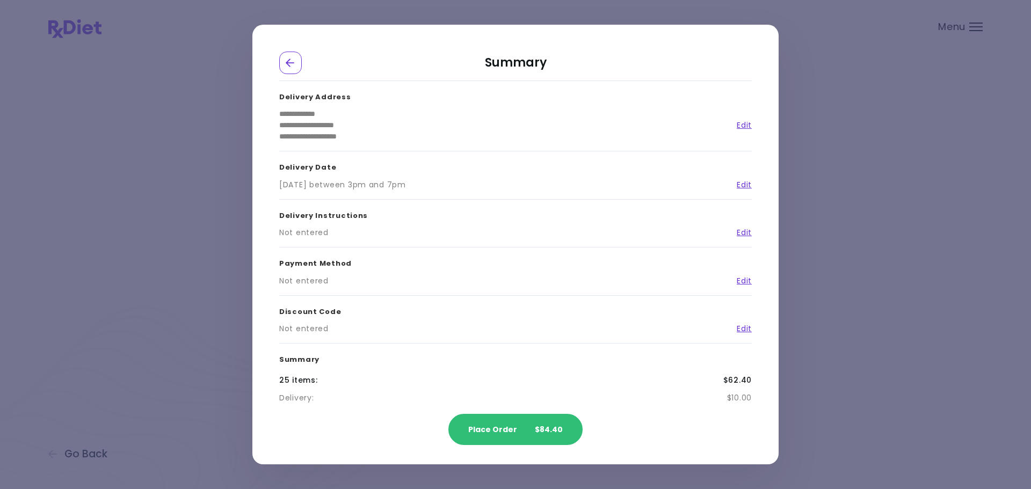
scroll to position [44, 0]
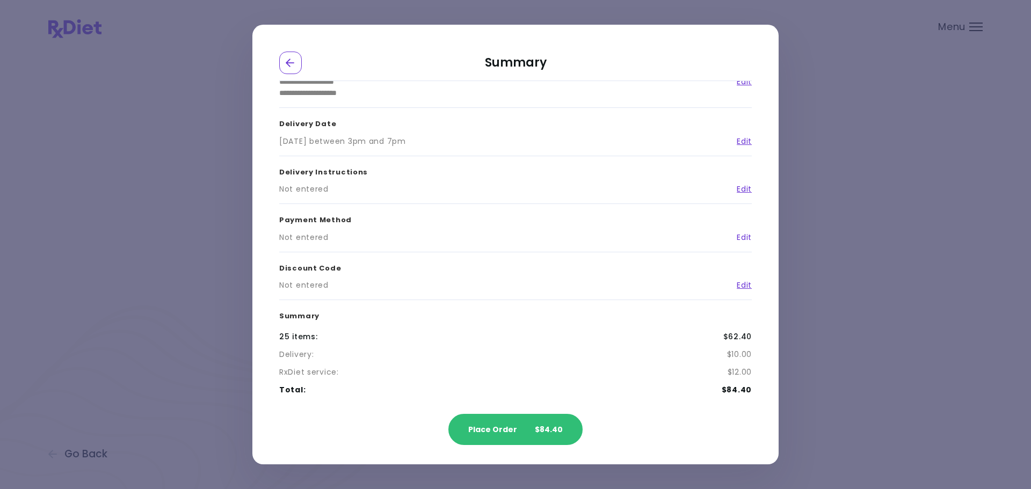
click at [745, 236] on link "Edit" at bounding box center [740, 237] width 23 height 11
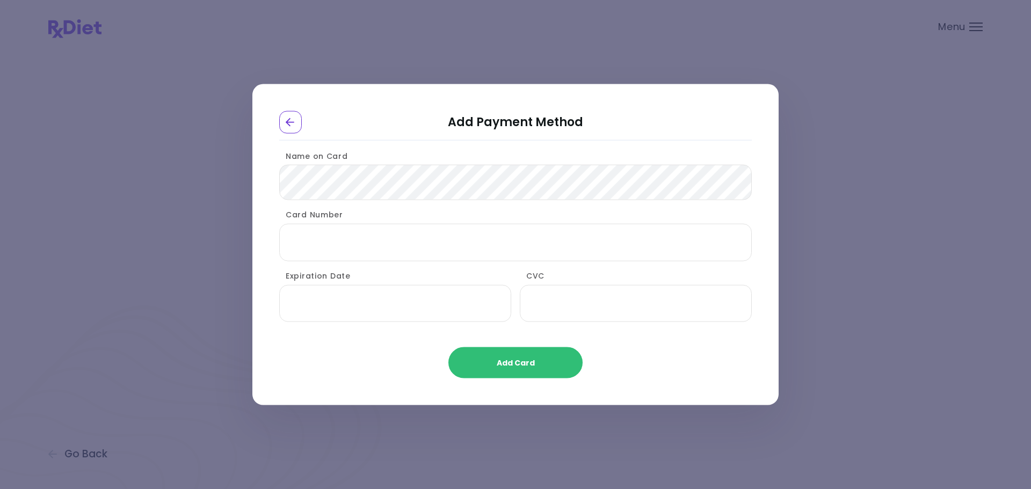
click at [898, 267] on div "Add Payment Method Name on Card Card Number Expiration Date CVC Add Card" at bounding box center [515, 244] width 1031 height 489
click at [288, 113] on div "Go Back" at bounding box center [290, 122] width 23 height 23
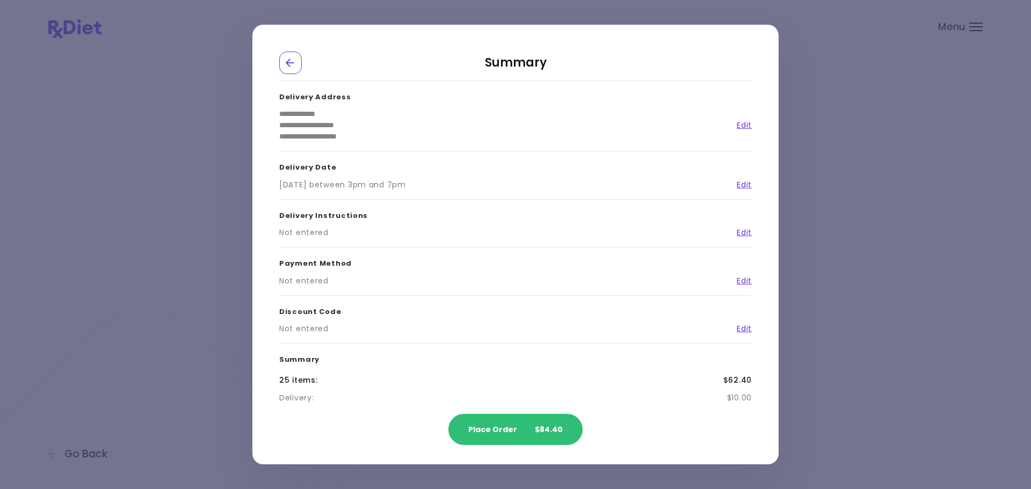
click at [953, 31] on div "**********" at bounding box center [515, 244] width 1031 height 489
click at [284, 66] on div "Go Back" at bounding box center [290, 63] width 23 height 23
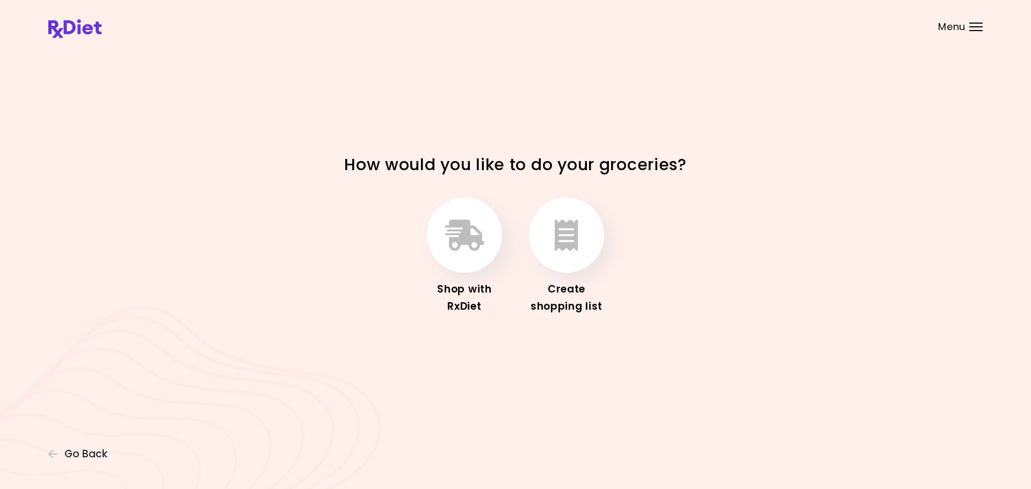
click at [970, 23] on div at bounding box center [976, 23] width 13 height 1
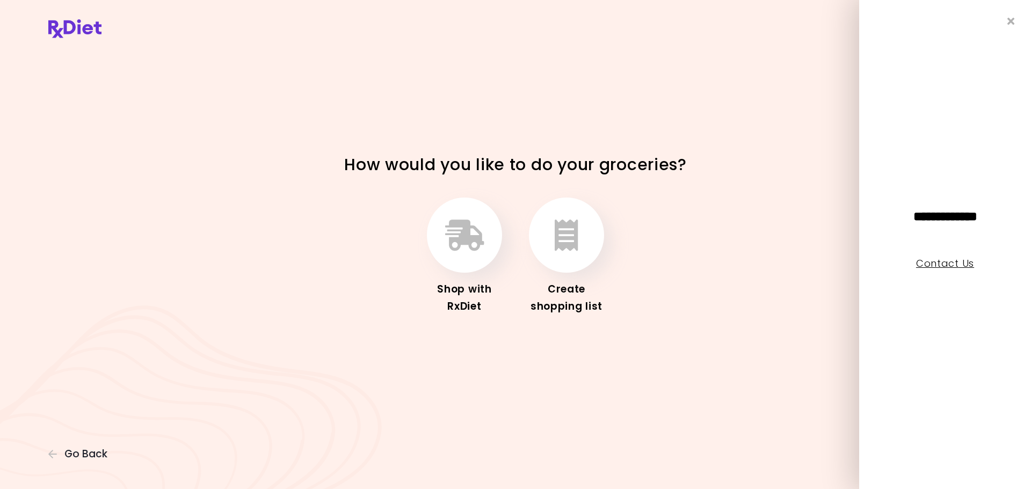
click at [939, 265] on link "Contact Us" at bounding box center [945, 263] width 58 height 13
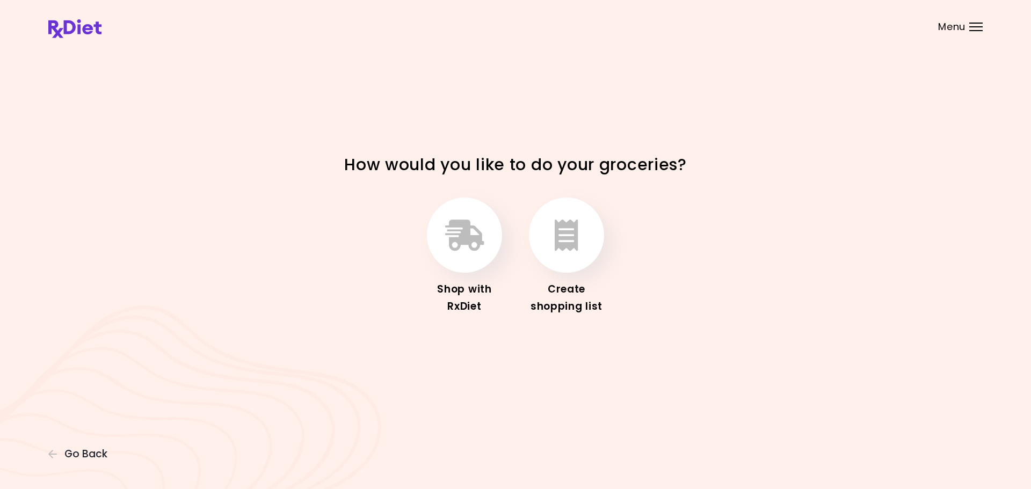
drag, startPoint x: 757, startPoint y: 175, endPoint x: 967, endPoint y: 21, distance: 259.9
click at [967, 21] on header at bounding box center [515, 21] width 1031 height 43
click at [972, 25] on div "Menu" at bounding box center [976, 27] width 13 height 9
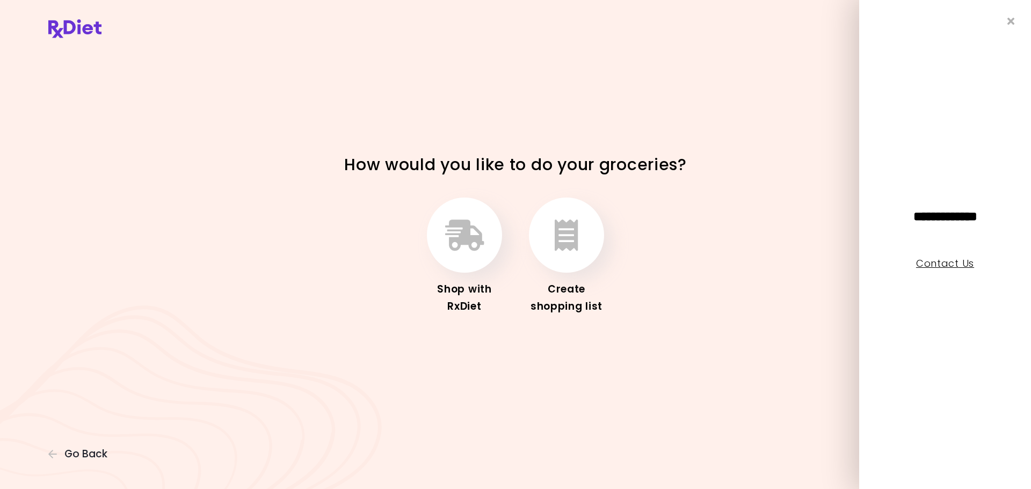
click at [937, 261] on link "Contact Us" at bounding box center [945, 263] width 58 height 13
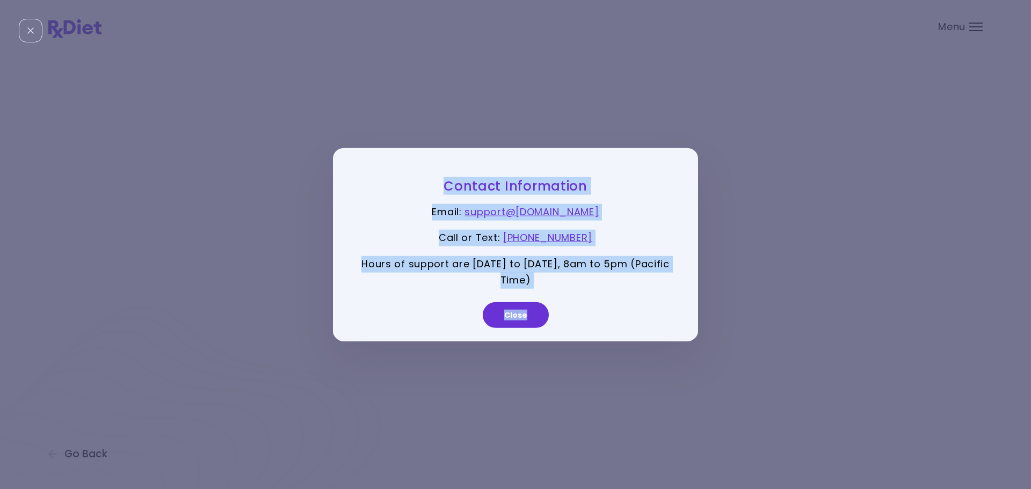
drag, startPoint x: 391, startPoint y: 183, endPoint x: 584, endPoint y: 334, distance: 245.3
click at [584, 334] on div "Contact Information Email : support@ [DOMAIN_NAME] Call or Text : [PHONE_NUMBER…" at bounding box center [515, 245] width 365 height 194
click at [75, 145] on div "Contact Information Email : support@ [DOMAIN_NAME] Call or Text : [PHONE_NUMBER…" at bounding box center [515, 244] width 1031 height 489
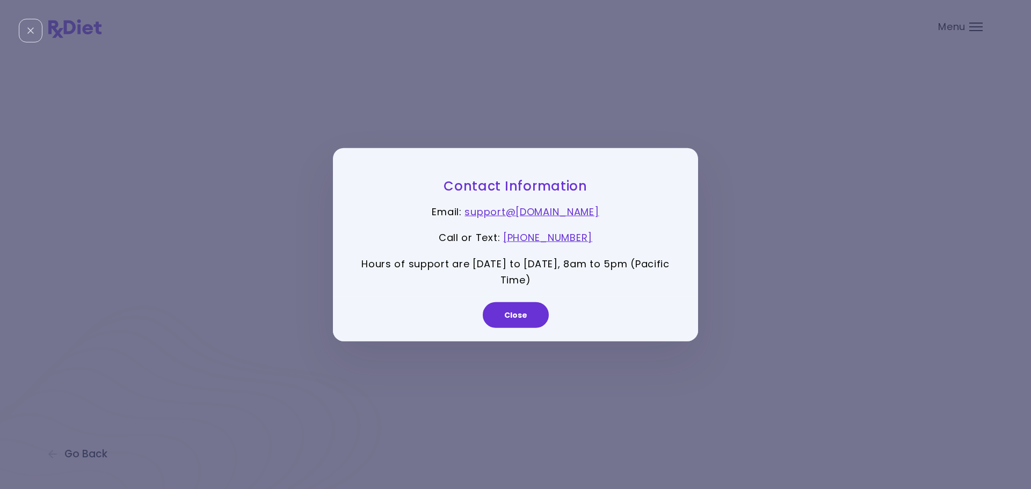
click at [966, 25] on div "Contact Information Email : support@ [DOMAIN_NAME] Call or Text : [PHONE_NUMBER…" at bounding box center [515, 244] width 1031 height 489
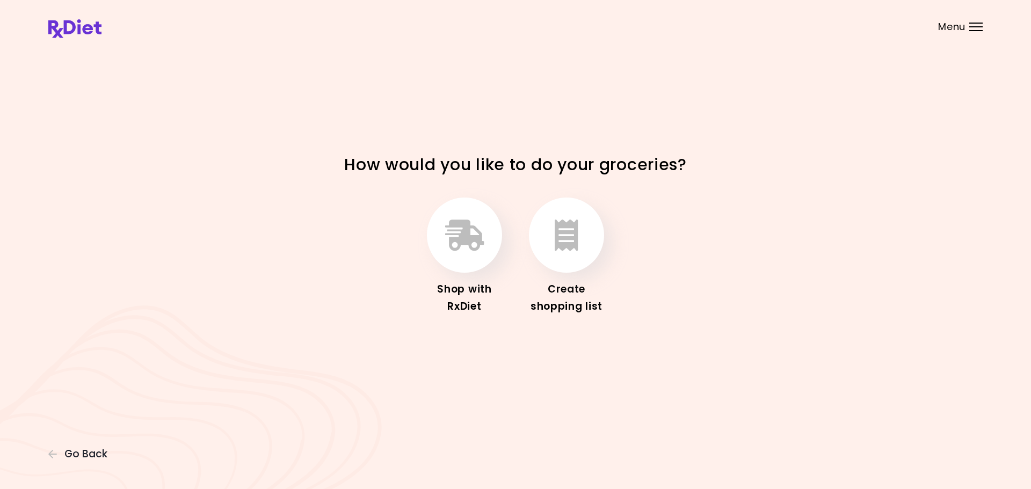
click at [976, 29] on div "Menu" at bounding box center [976, 27] width 13 height 9
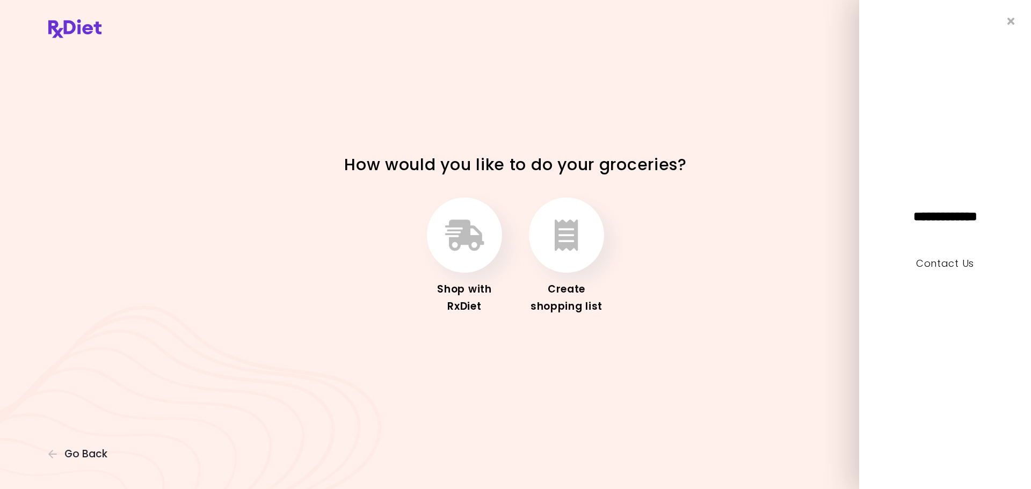
click at [83, 27] on img at bounding box center [74, 28] width 53 height 19
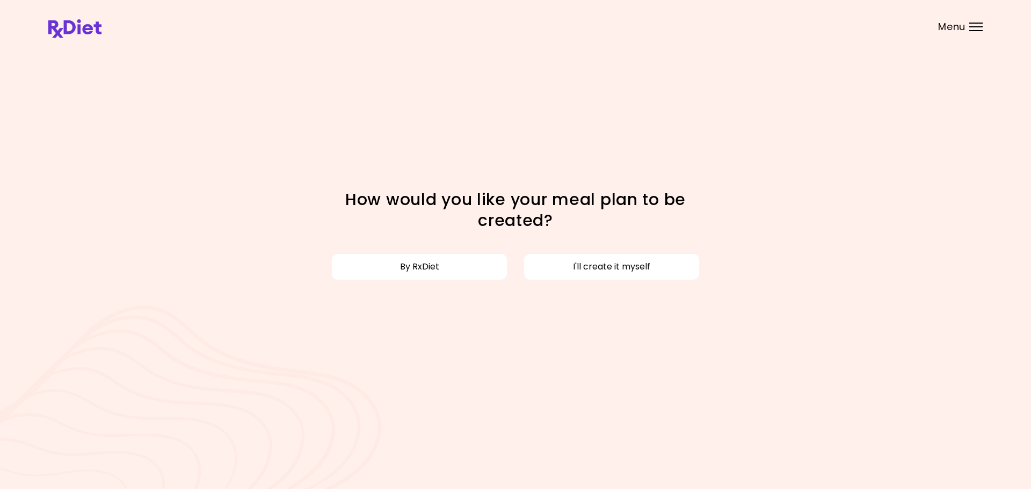
click at [83, 27] on img at bounding box center [74, 28] width 53 height 19
click at [54, 26] on img at bounding box center [74, 28] width 53 height 19
